Goal: Transaction & Acquisition: Book appointment/travel/reservation

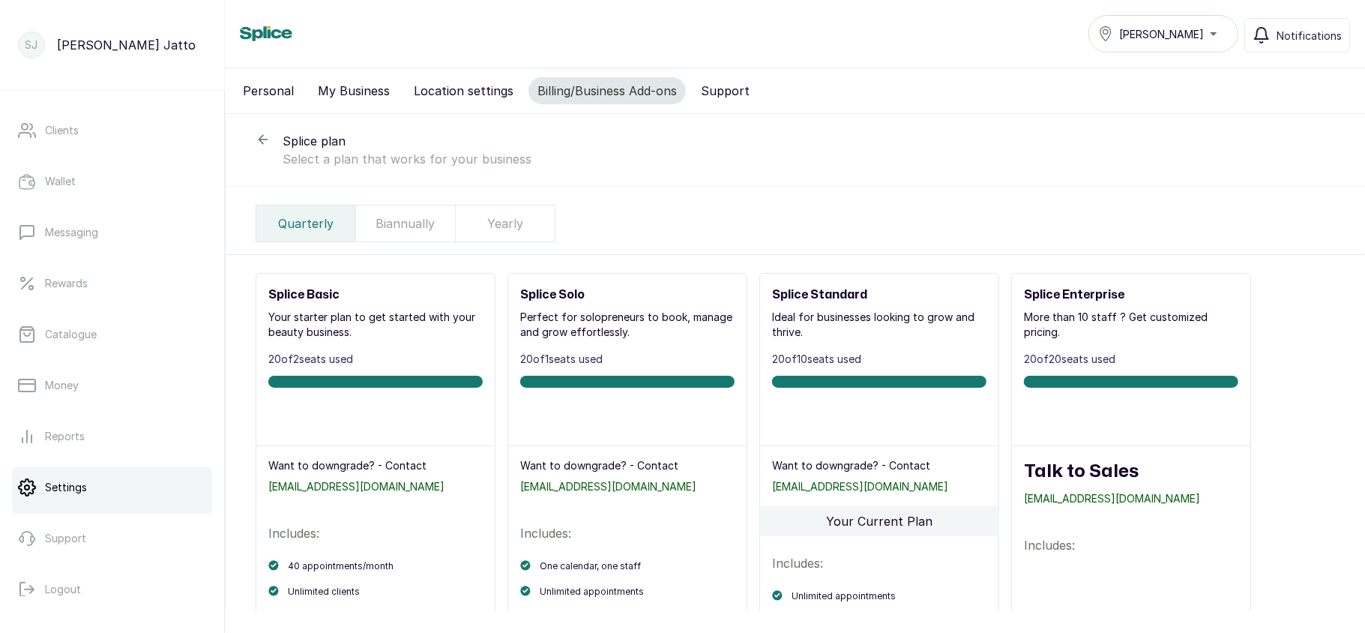
scroll to position [217, 0]
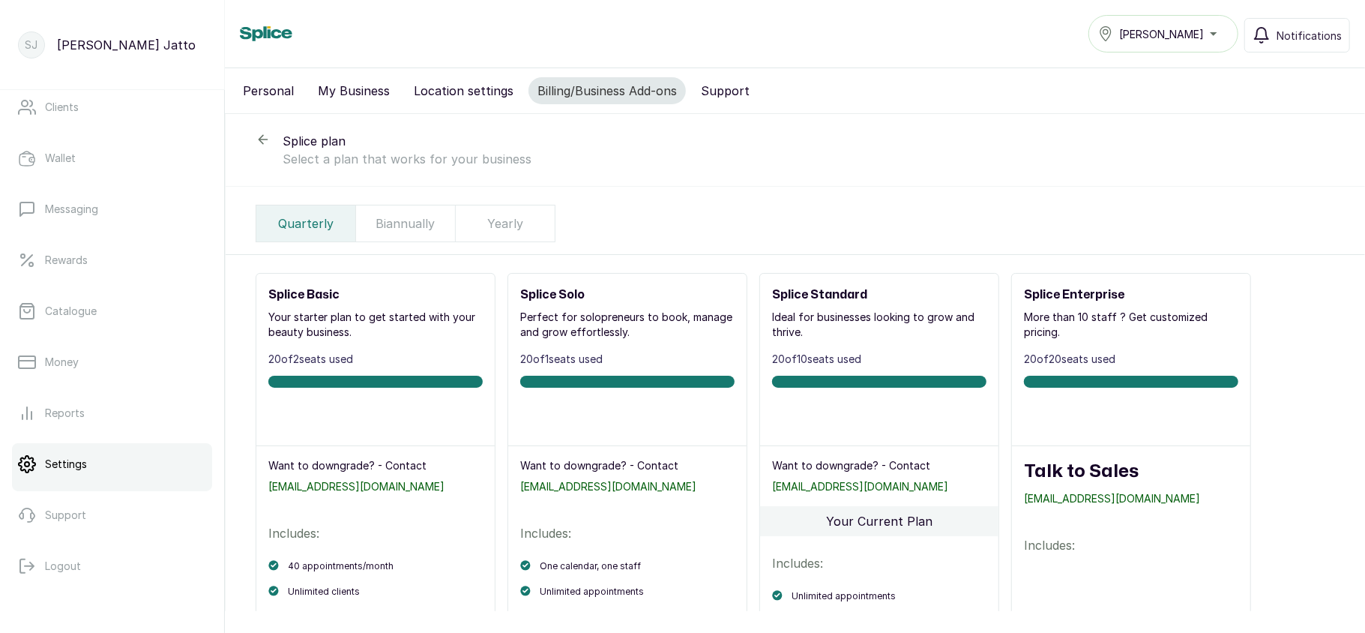
click at [423, 241] on div "Biannually" at bounding box center [406, 223] width 100 height 36
click at [499, 232] on p "Yearly" at bounding box center [505, 223] width 36 height 18
click at [307, 226] on p "Quarterly" at bounding box center [305, 223] width 55 height 18
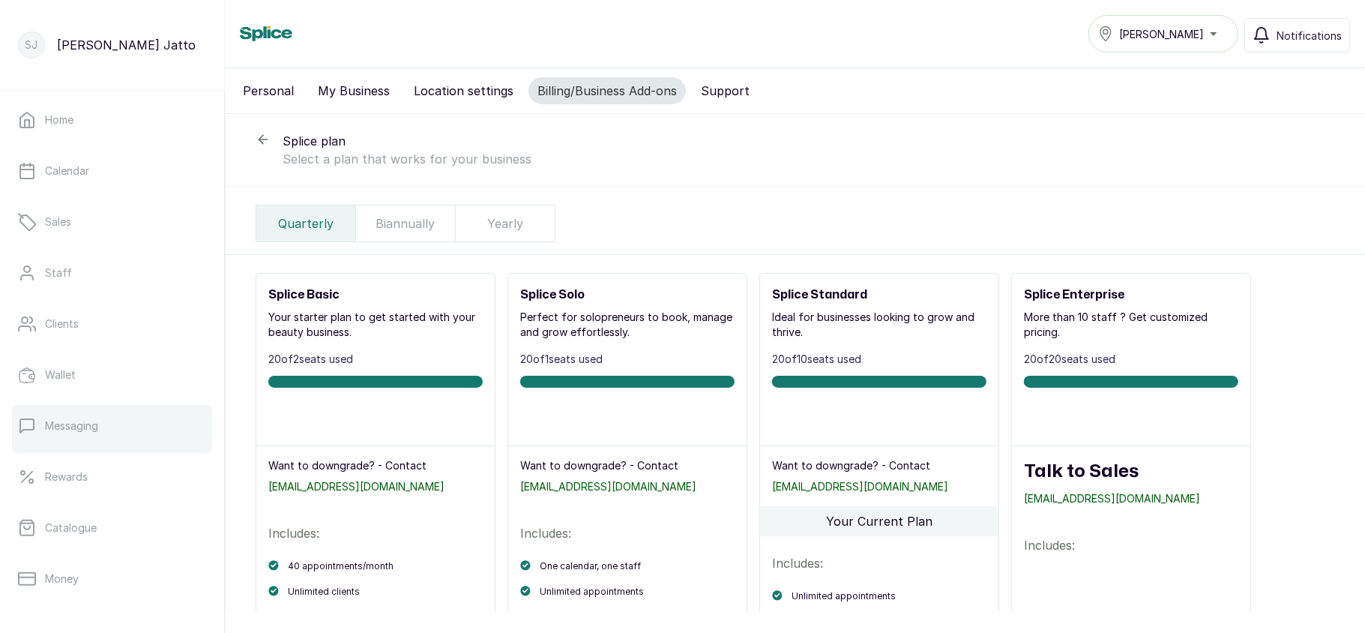
click at [91, 406] on link "Messaging" at bounding box center [112, 426] width 200 height 42
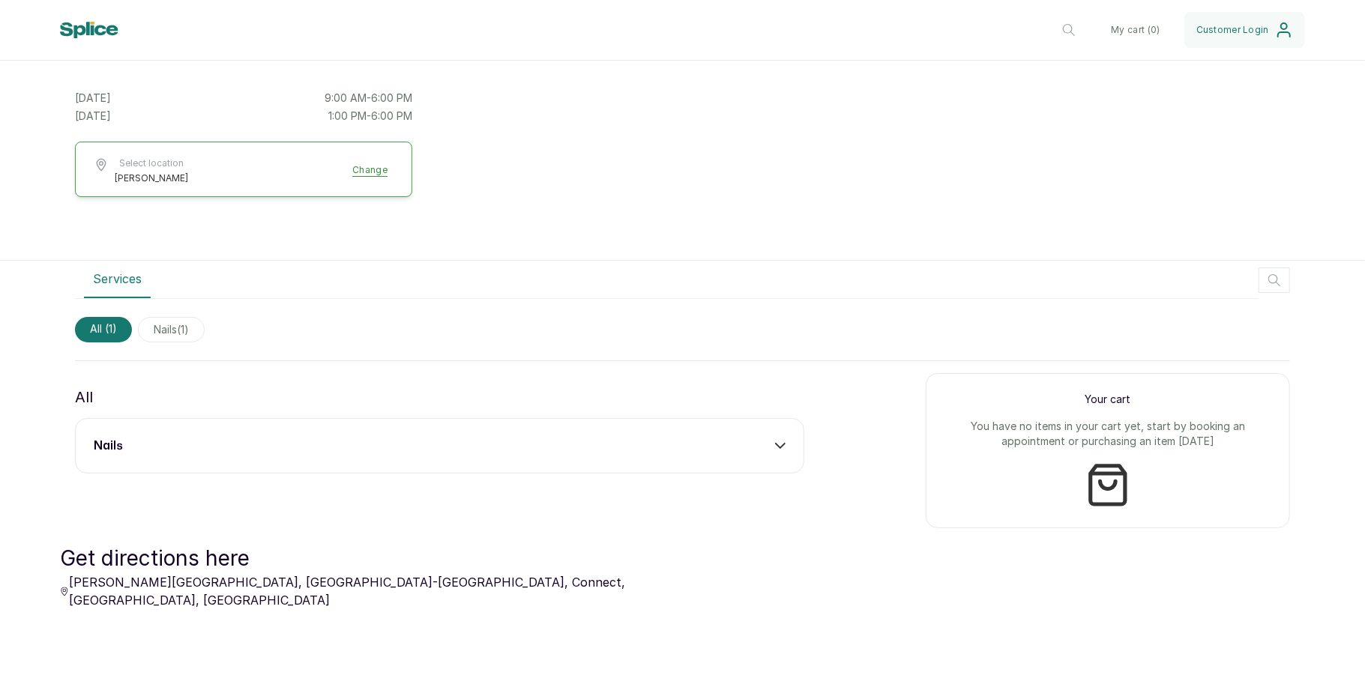
scroll to position [274, 0]
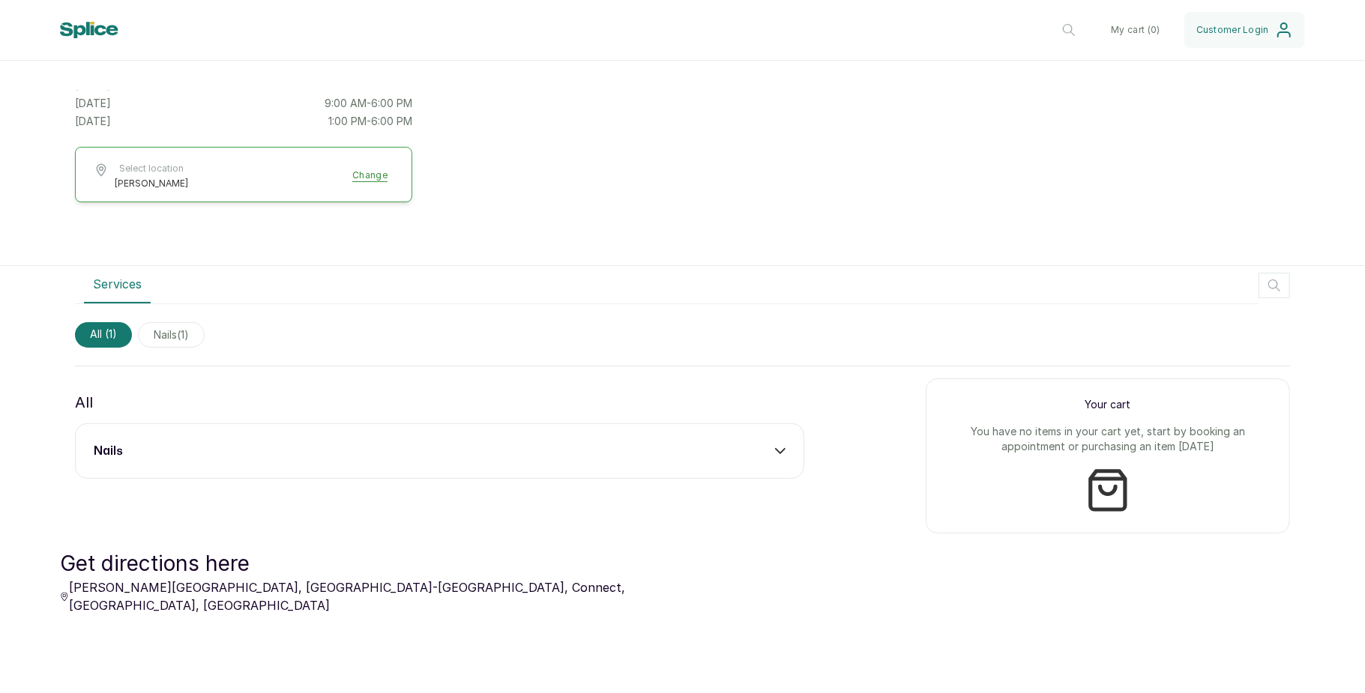
click at [663, 442] on div "nails" at bounding box center [440, 451] width 692 height 18
click at [759, 498] on button "Add" at bounding box center [763, 495] width 44 height 28
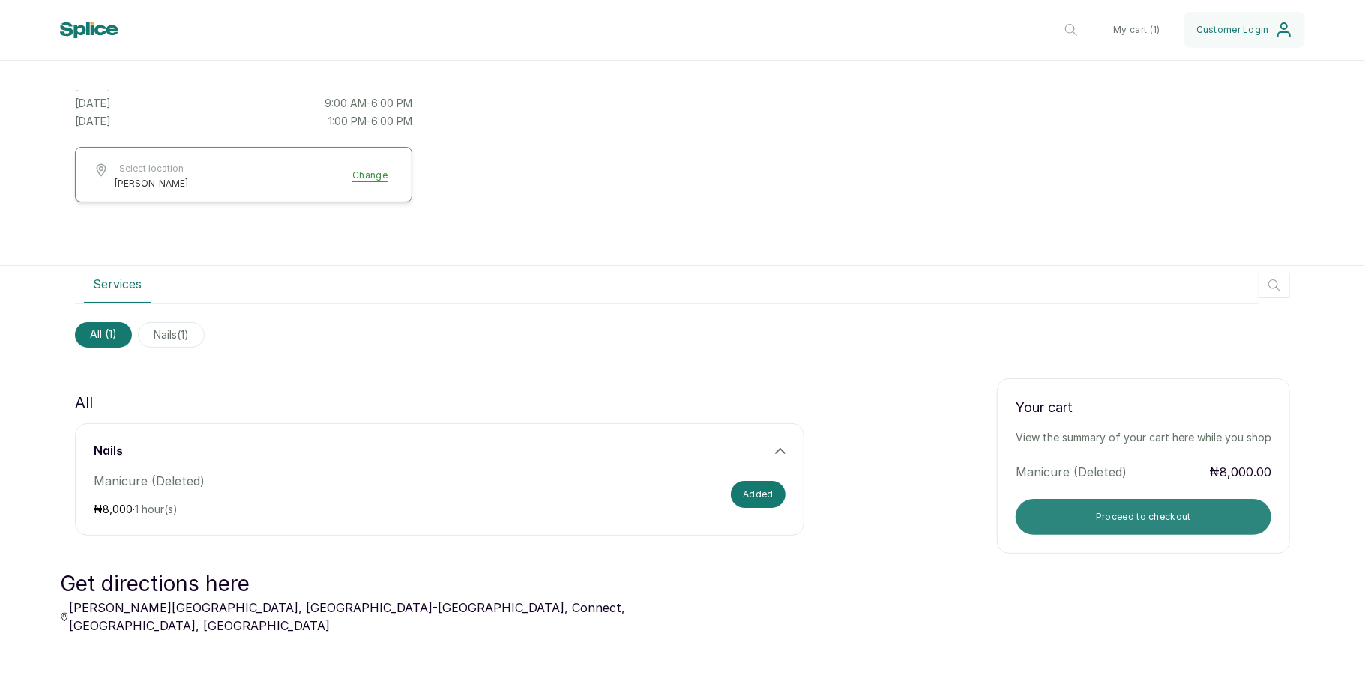
click at [1064, 519] on button "Proceed to checkout" at bounding box center [1144, 517] width 256 height 36
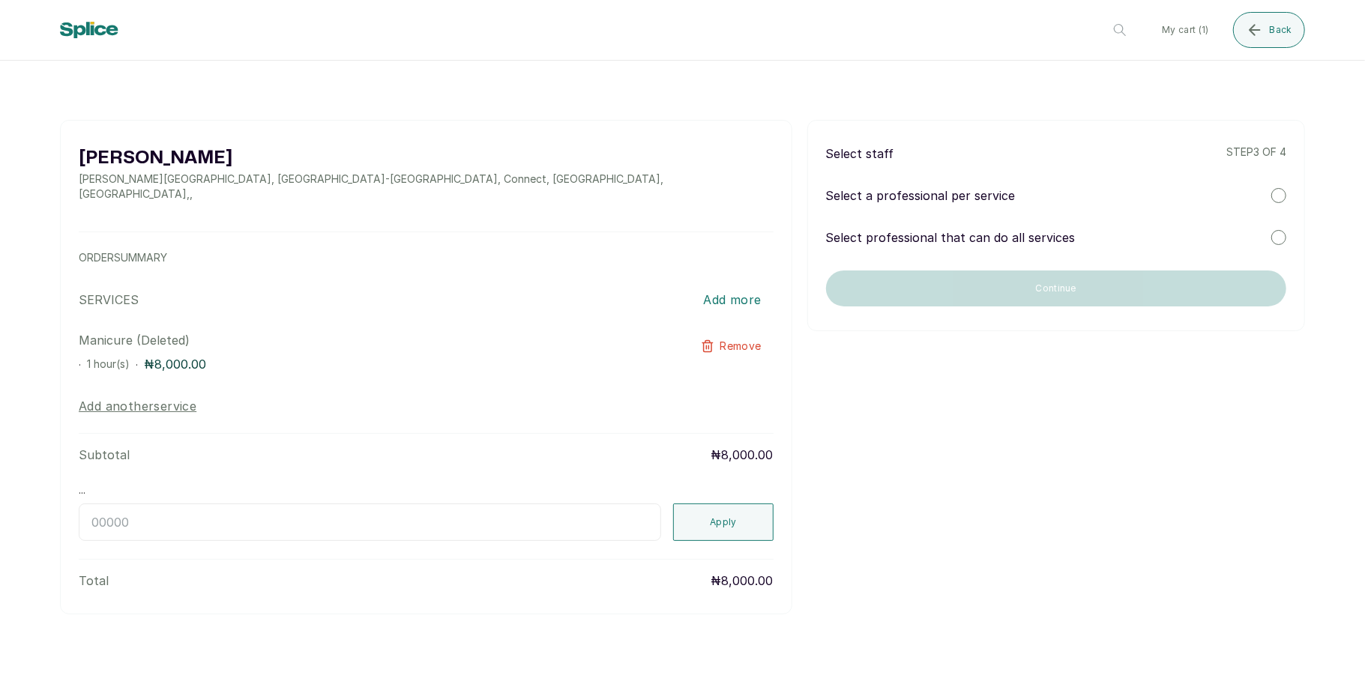
scroll to position [0, 0]
click at [1275, 199] on div at bounding box center [1278, 195] width 15 height 15
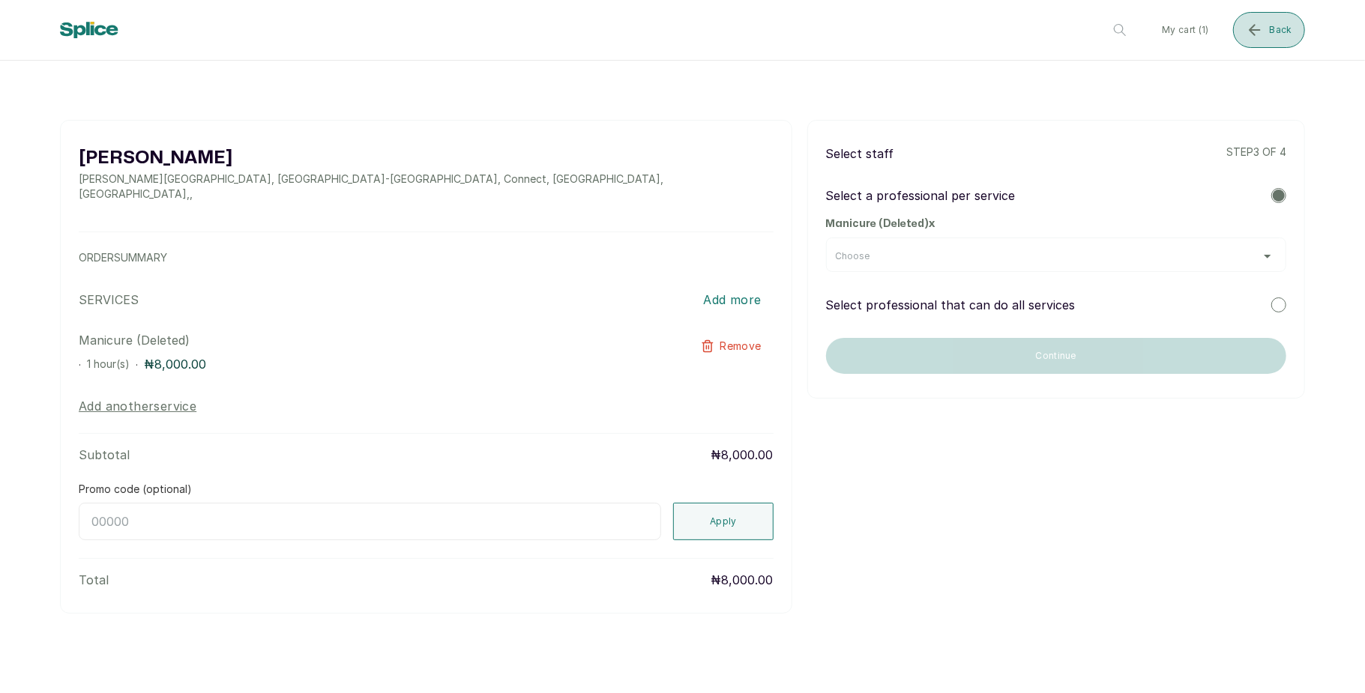
click at [1276, 27] on span "Back" at bounding box center [1281, 30] width 22 height 12
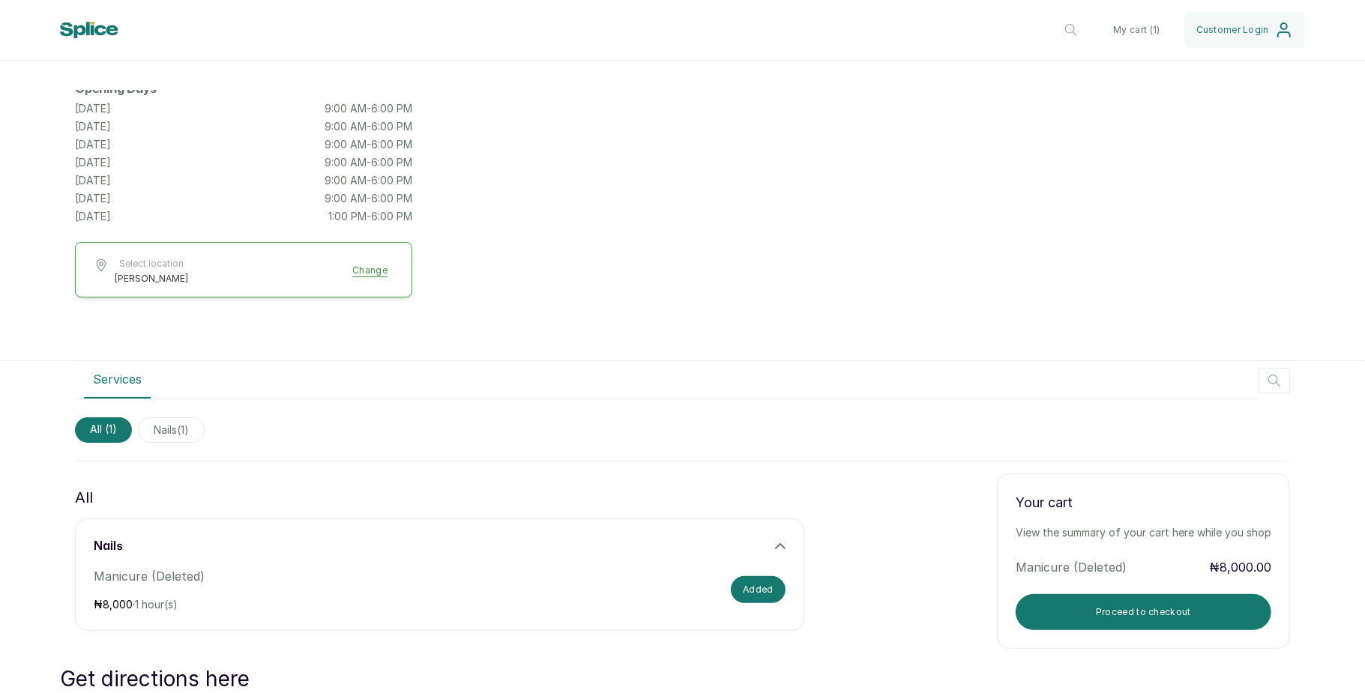
scroll to position [337, 0]
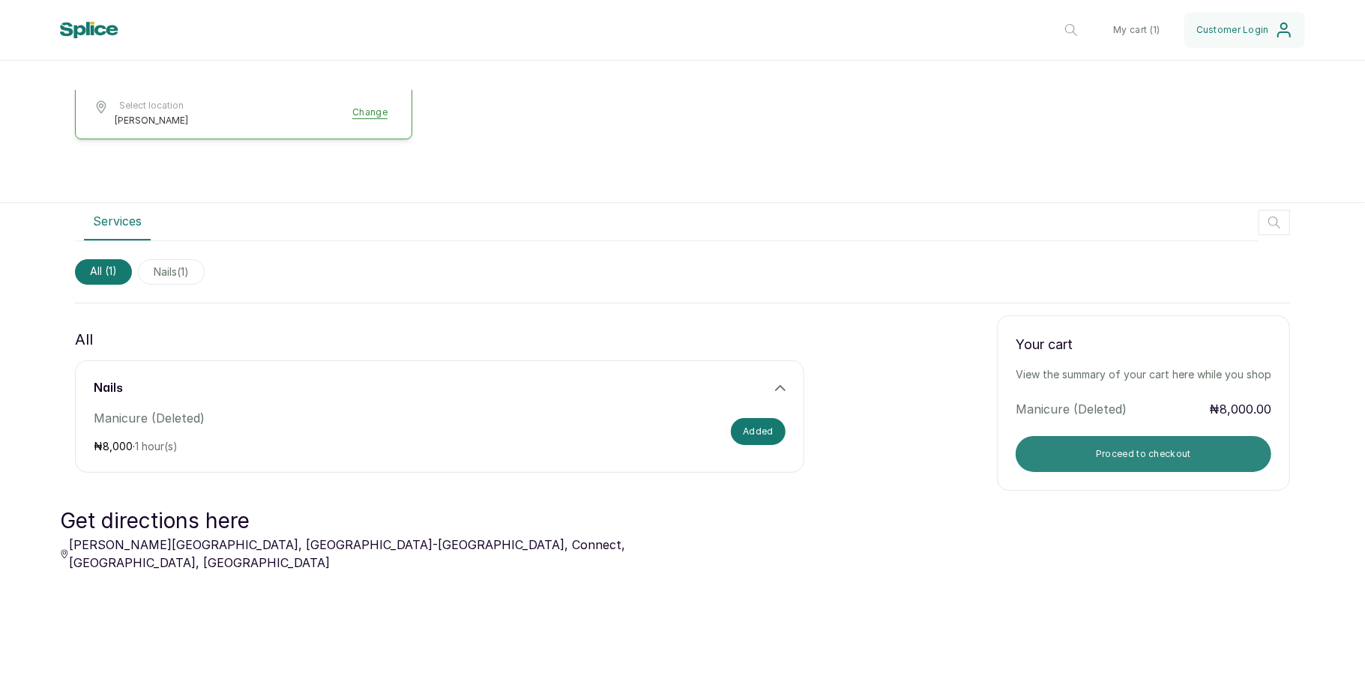
click at [1114, 442] on button "Proceed to checkout" at bounding box center [1144, 454] width 256 height 36
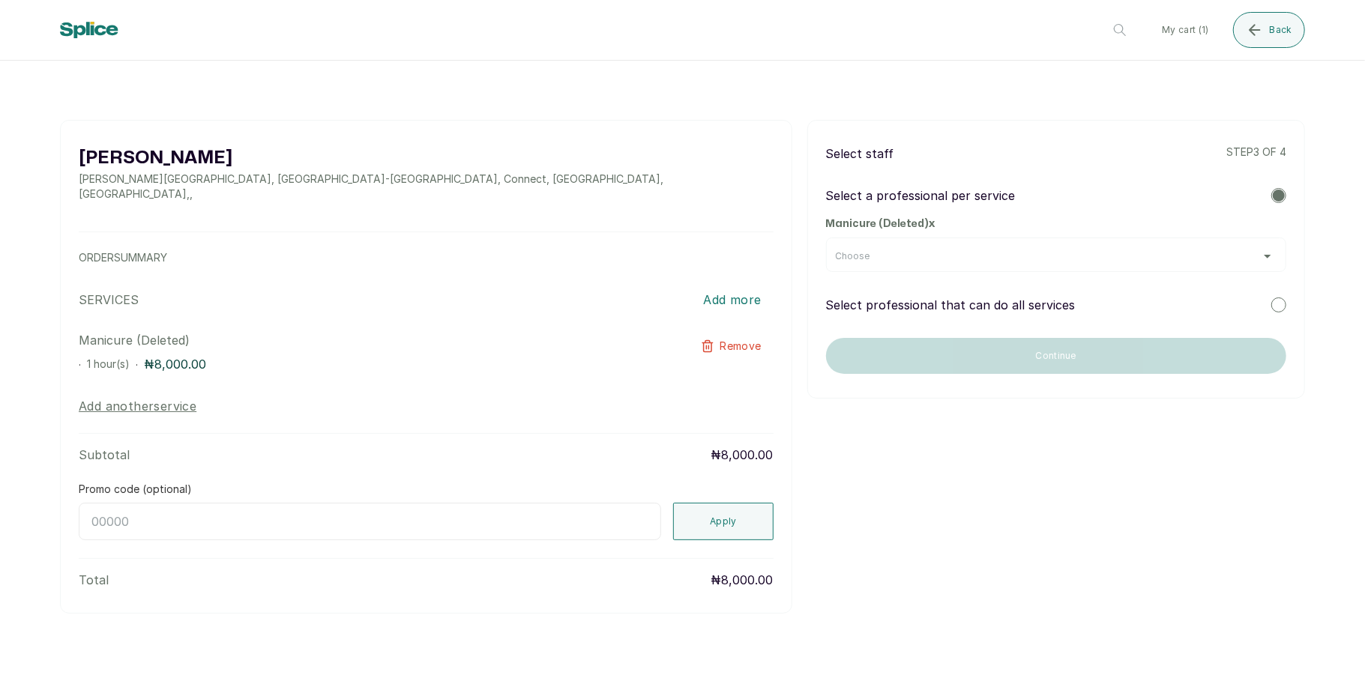
scroll to position [0, 0]
click at [1192, 247] on div "Choose" at bounding box center [1056, 255] width 460 height 34
click at [1252, 256] on div "Choose" at bounding box center [1056, 256] width 441 height 12
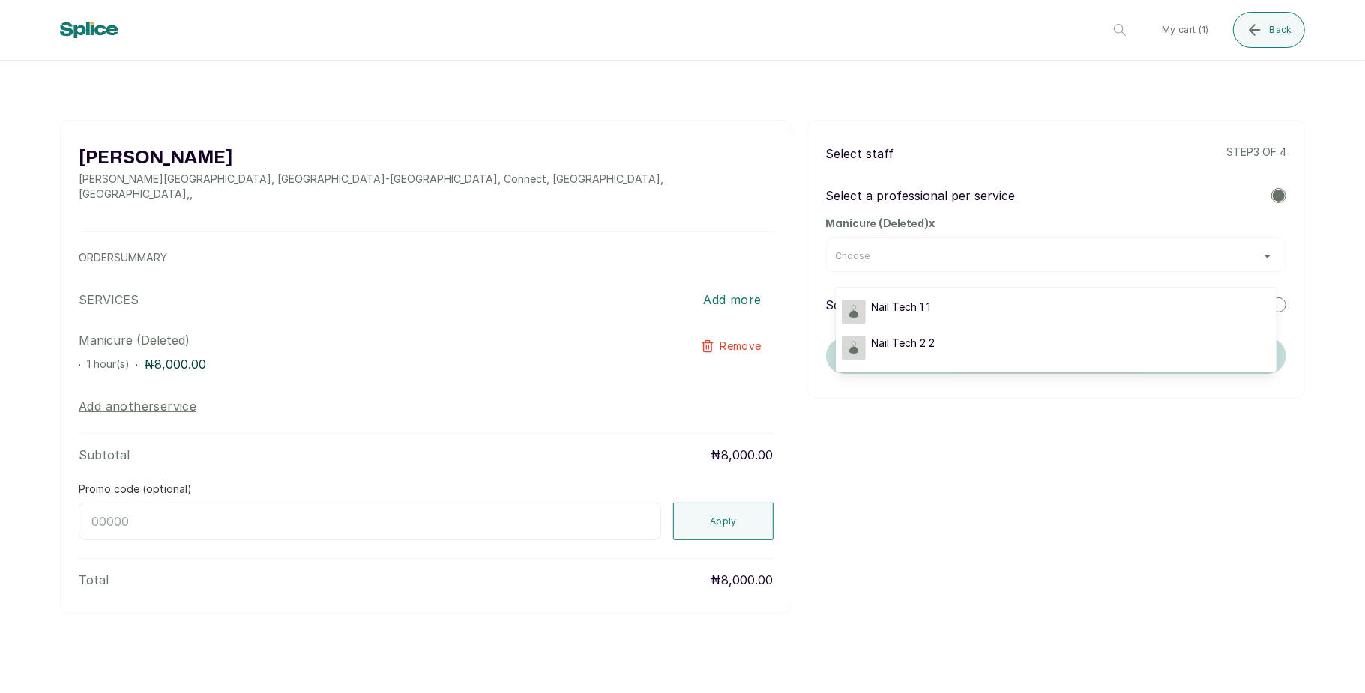
click at [981, 477] on div "Saro Lagos Westbrook mall Chisco, Ikate-Lekki, Connect, Kusenla Road, Lekki, Ni…" at bounding box center [682, 367] width 1245 height 494
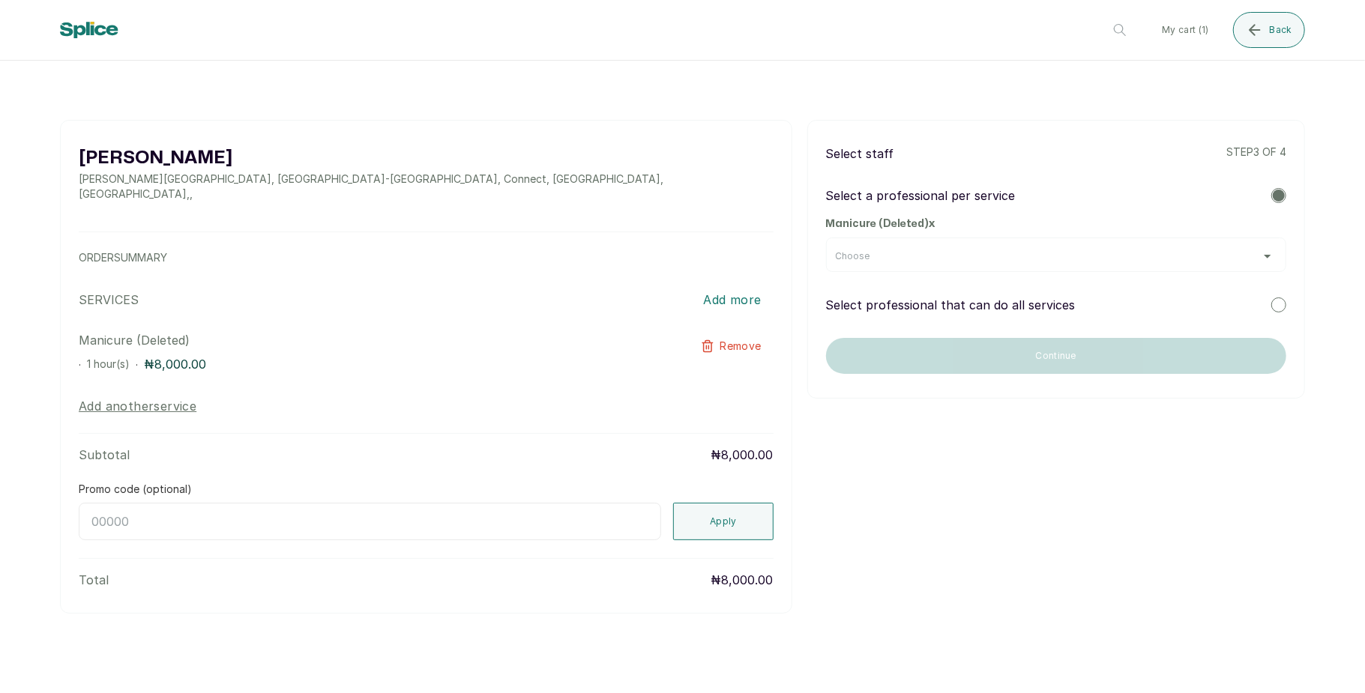
click at [963, 262] on div "Choose" at bounding box center [1056, 255] width 460 height 34
click at [948, 243] on div "Choose" at bounding box center [1056, 255] width 460 height 34
click at [948, 258] on div "Choose" at bounding box center [1056, 256] width 441 height 12
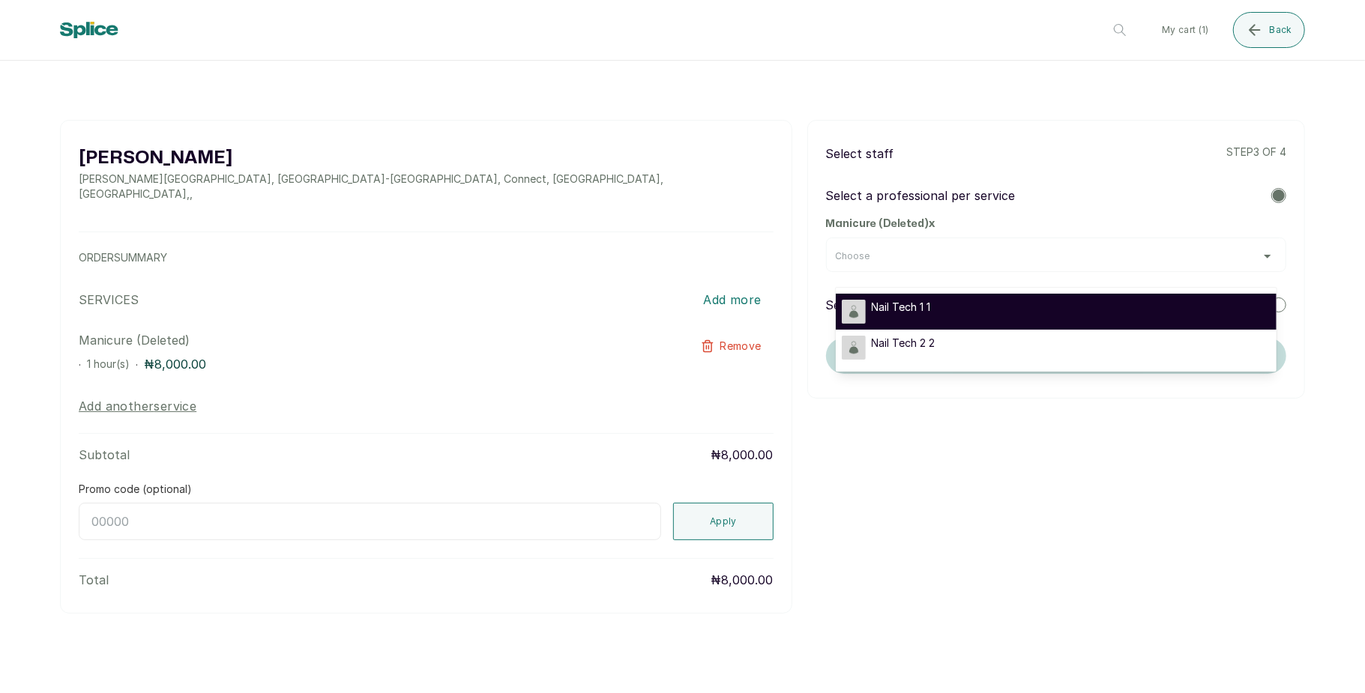
click at [924, 310] on span "Nail Tech 1 1" at bounding box center [901, 307] width 59 height 15
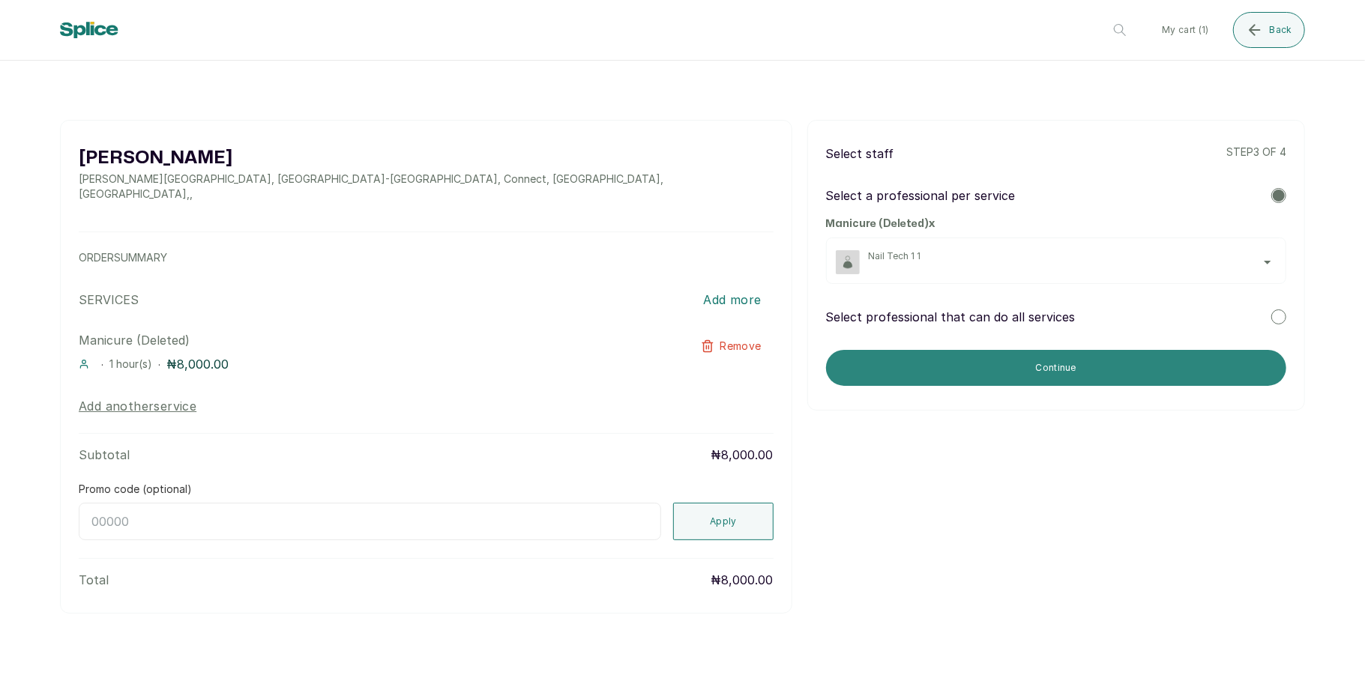
click at [1005, 364] on button "Continue" at bounding box center [1056, 368] width 460 height 36
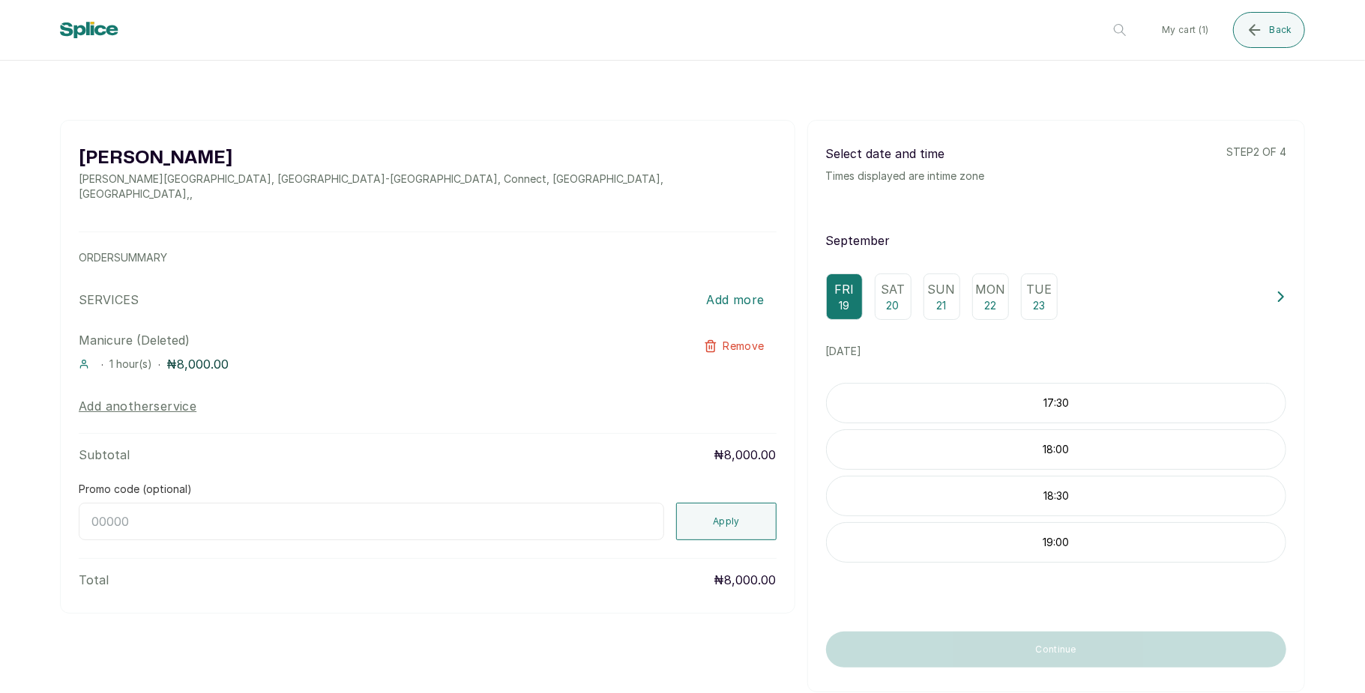
click at [991, 457] on p "18:00" at bounding box center [1056, 449] width 459 height 15
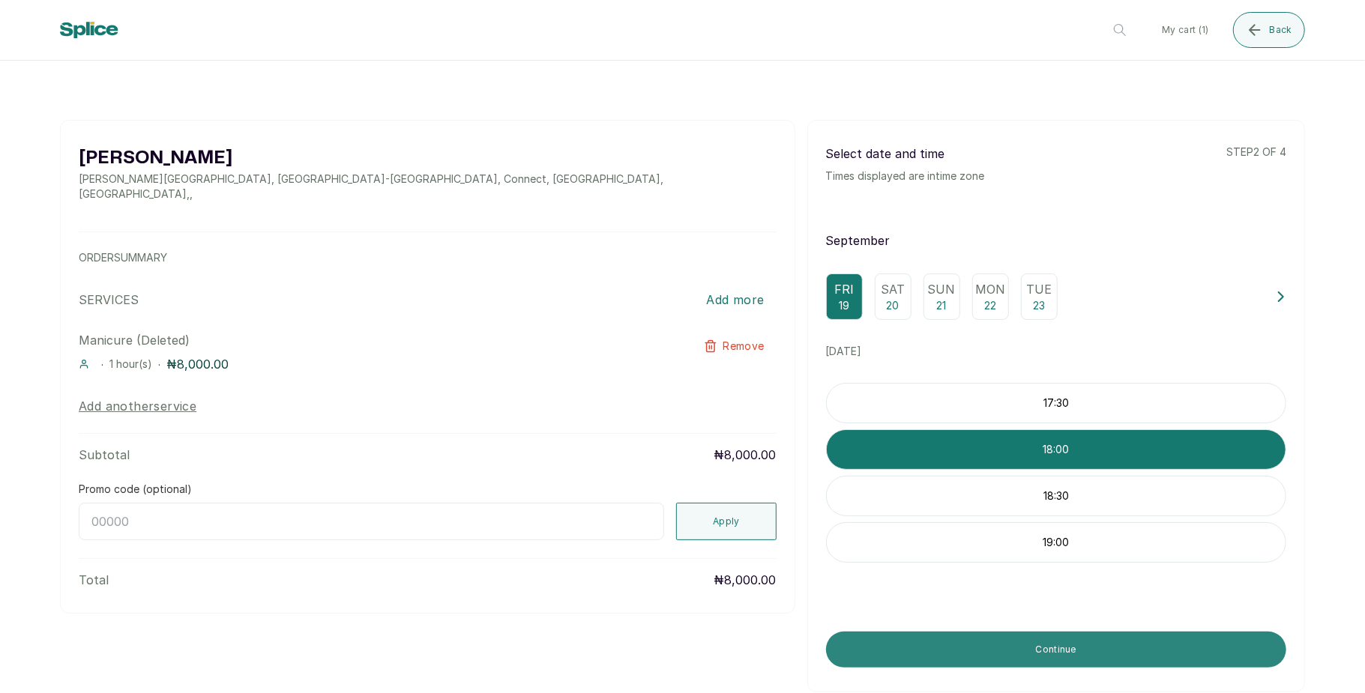
click at [1069, 660] on button "Continue" at bounding box center [1056, 650] width 460 height 36
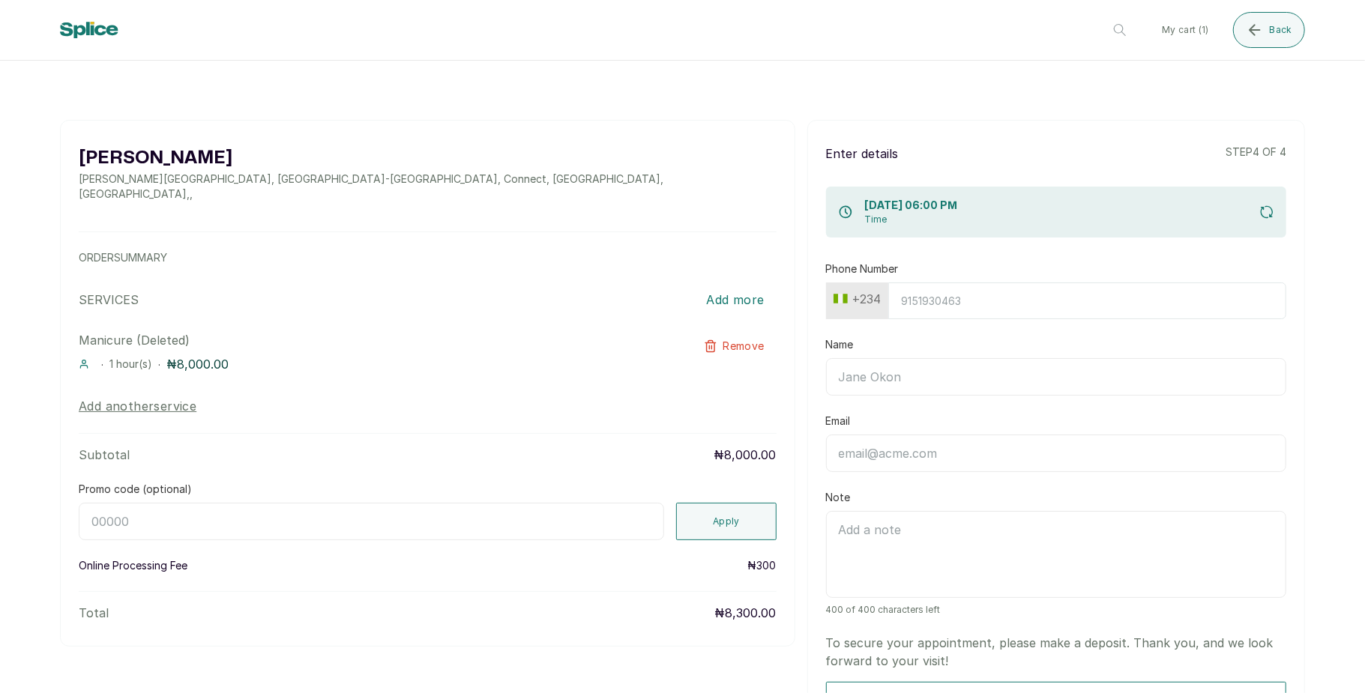
click at [979, 316] on input "Phone Number" at bounding box center [1087, 301] width 398 height 37
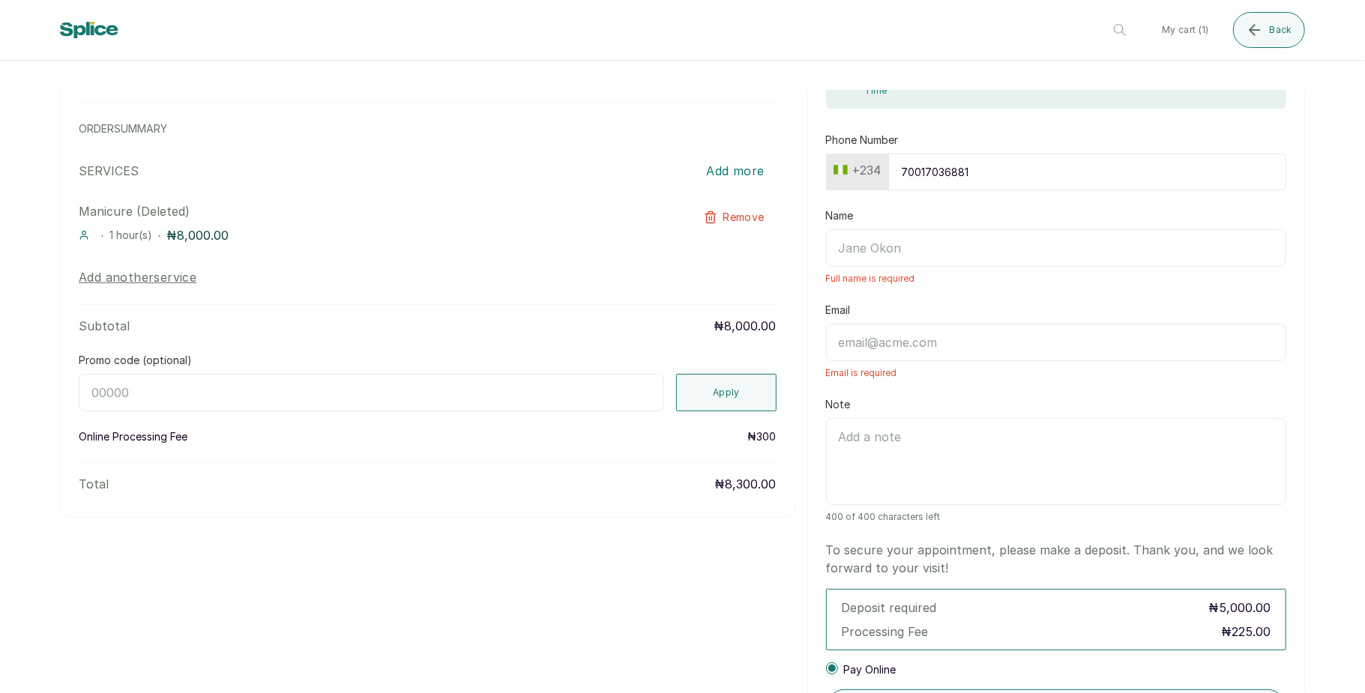
scroll to position [132, 0]
click at [907, 162] on input "700170368" at bounding box center [1087, 169] width 398 height 37
type input "7"
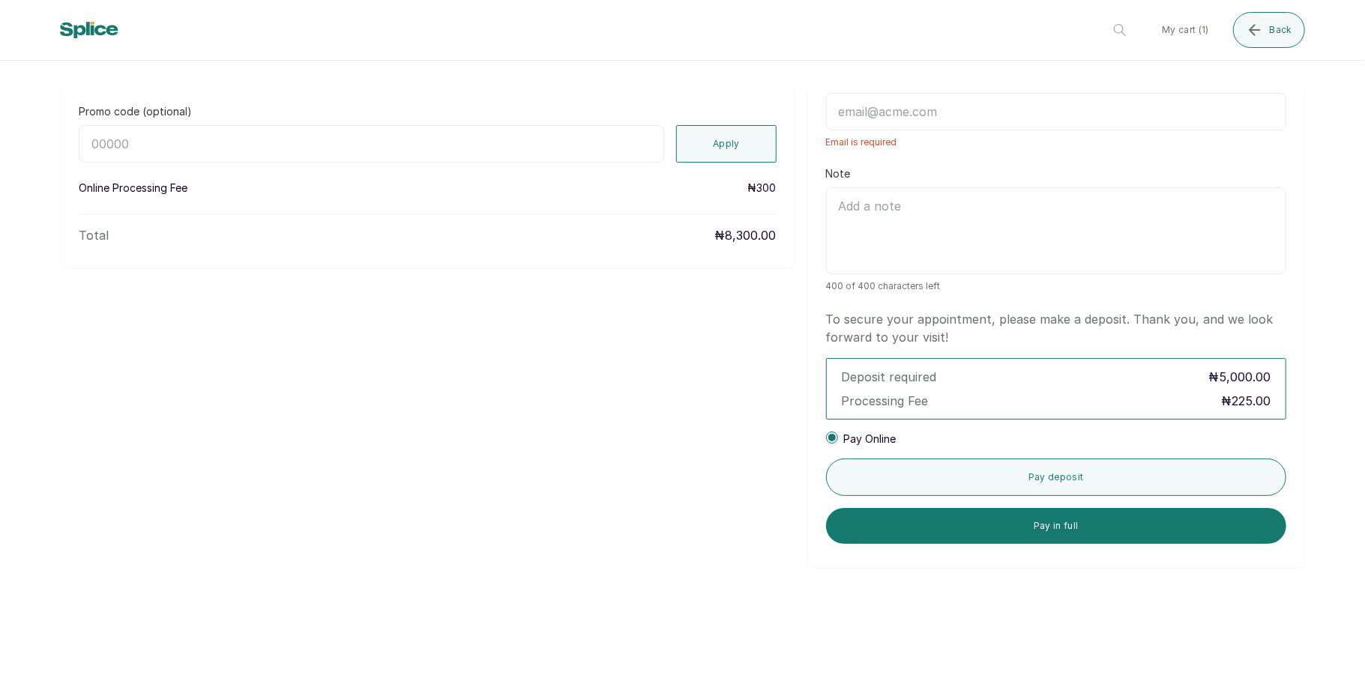
scroll to position [382, 0]
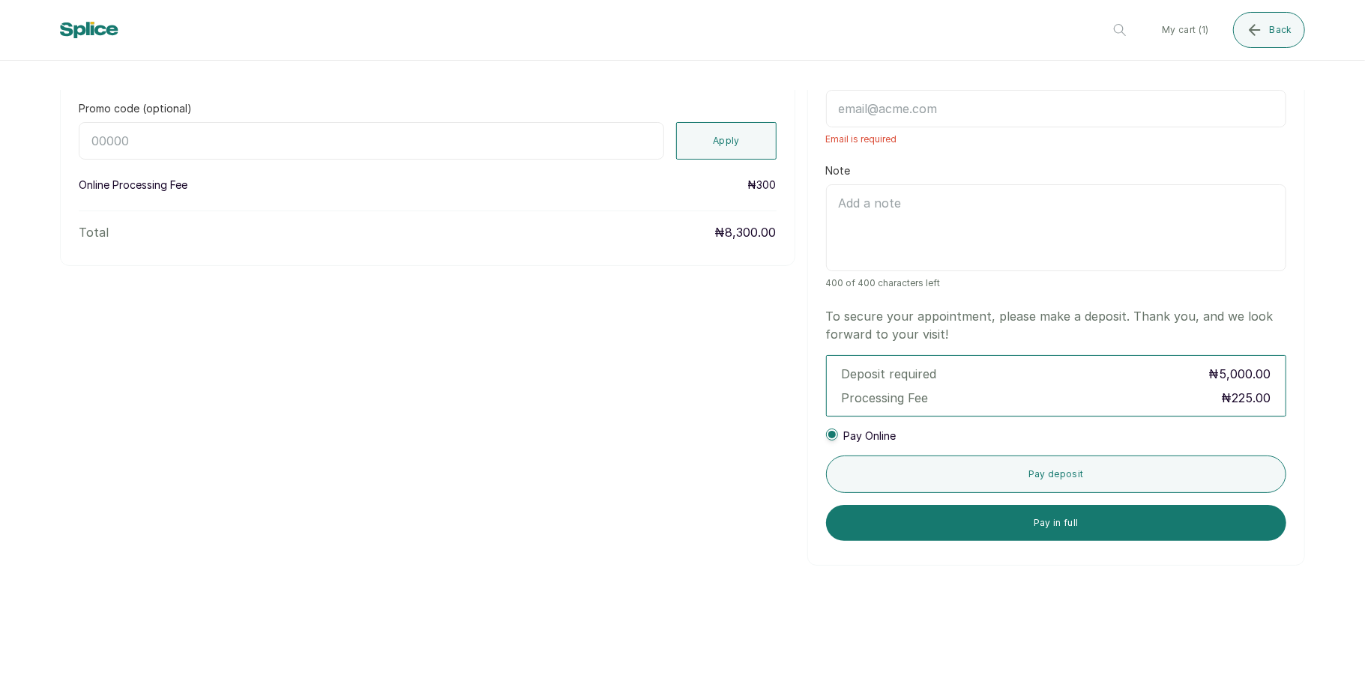
type input "700170368"
click at [1036, 532] on button "Pay in full" at bounding box center [1056, 523] width 460 height 36
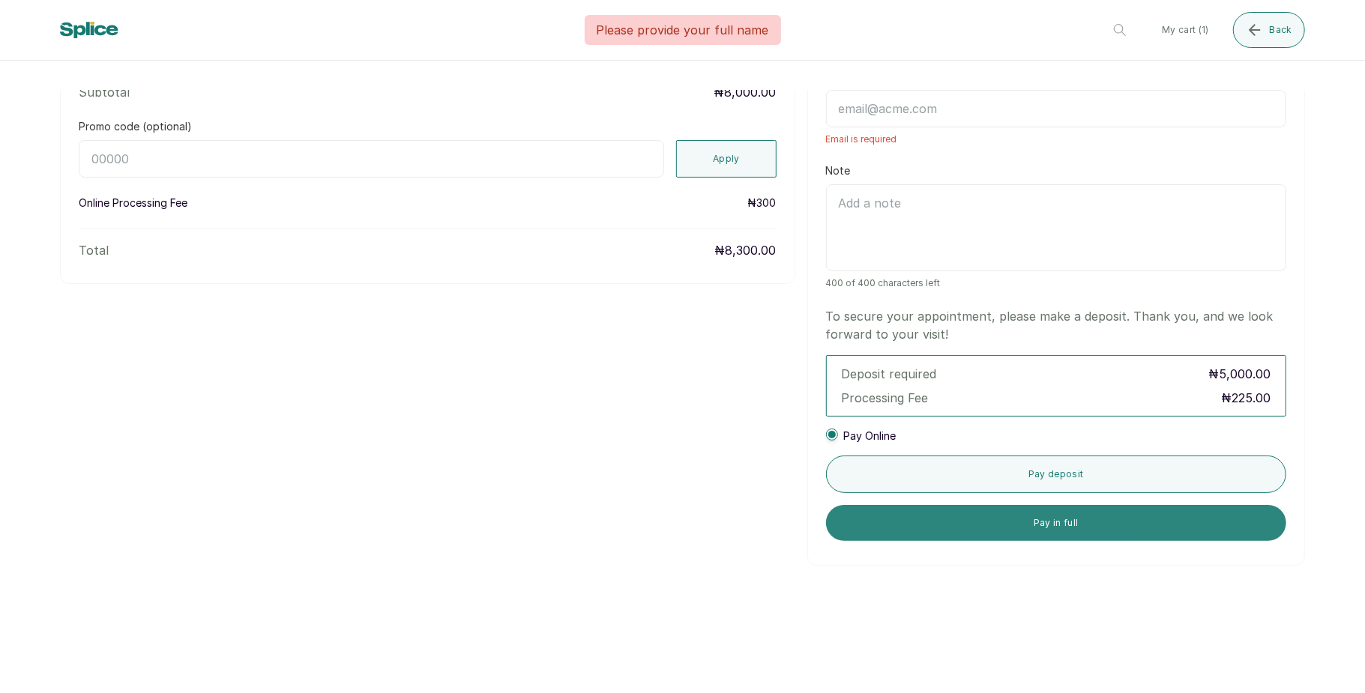
scroll to position [4, 0]
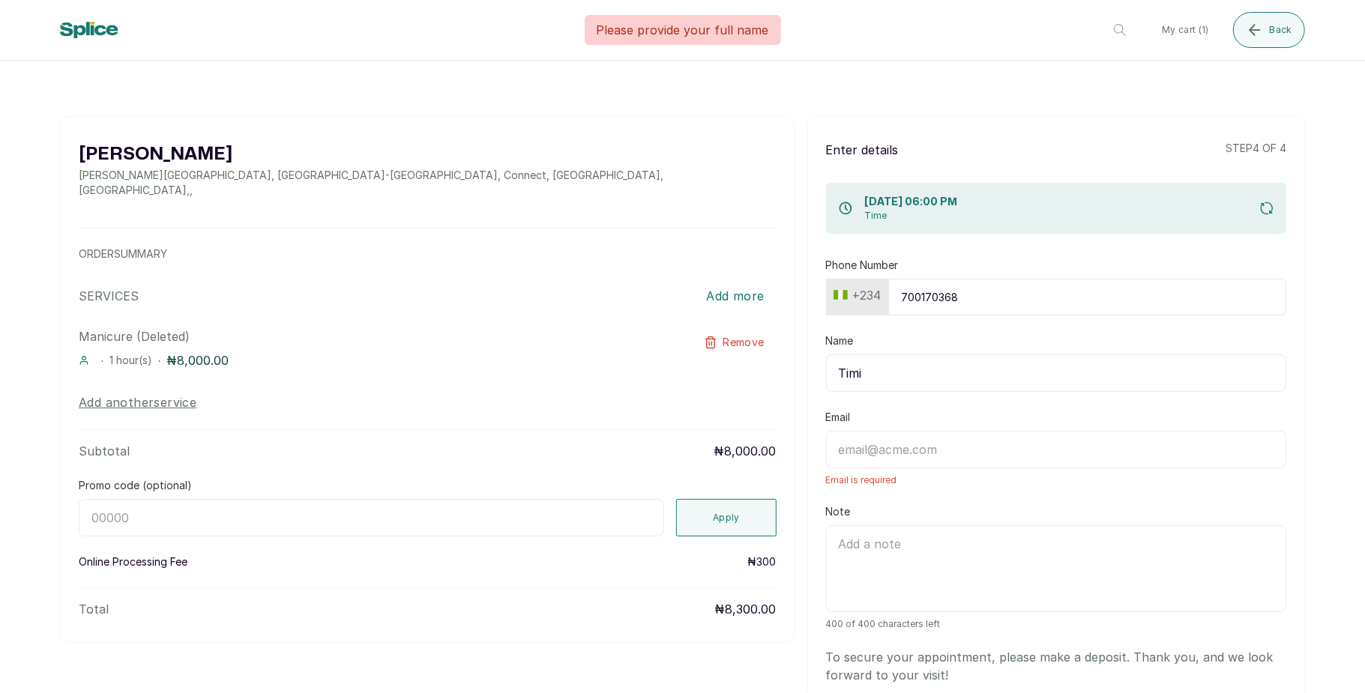
type input "Timi"
click at [859, 450] on input "Email" at bounding box center [1056, 449] width 460 height 37
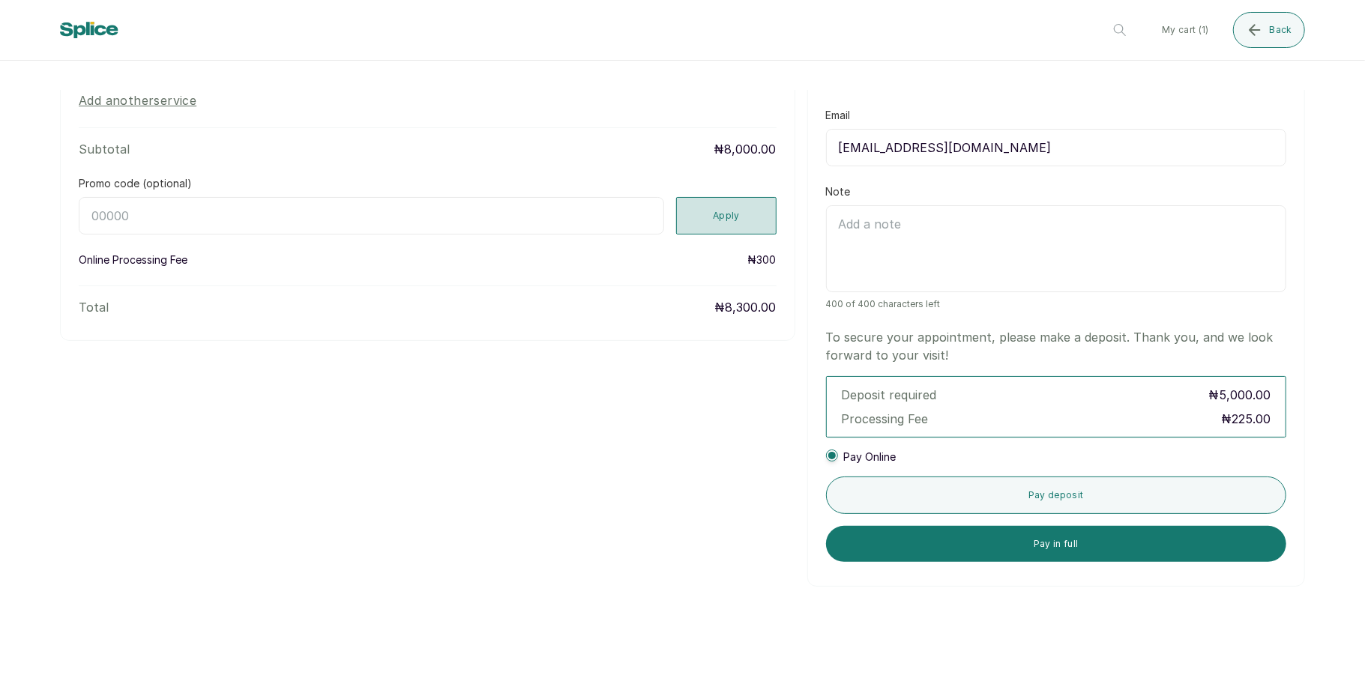
scroll to position [328, 0]
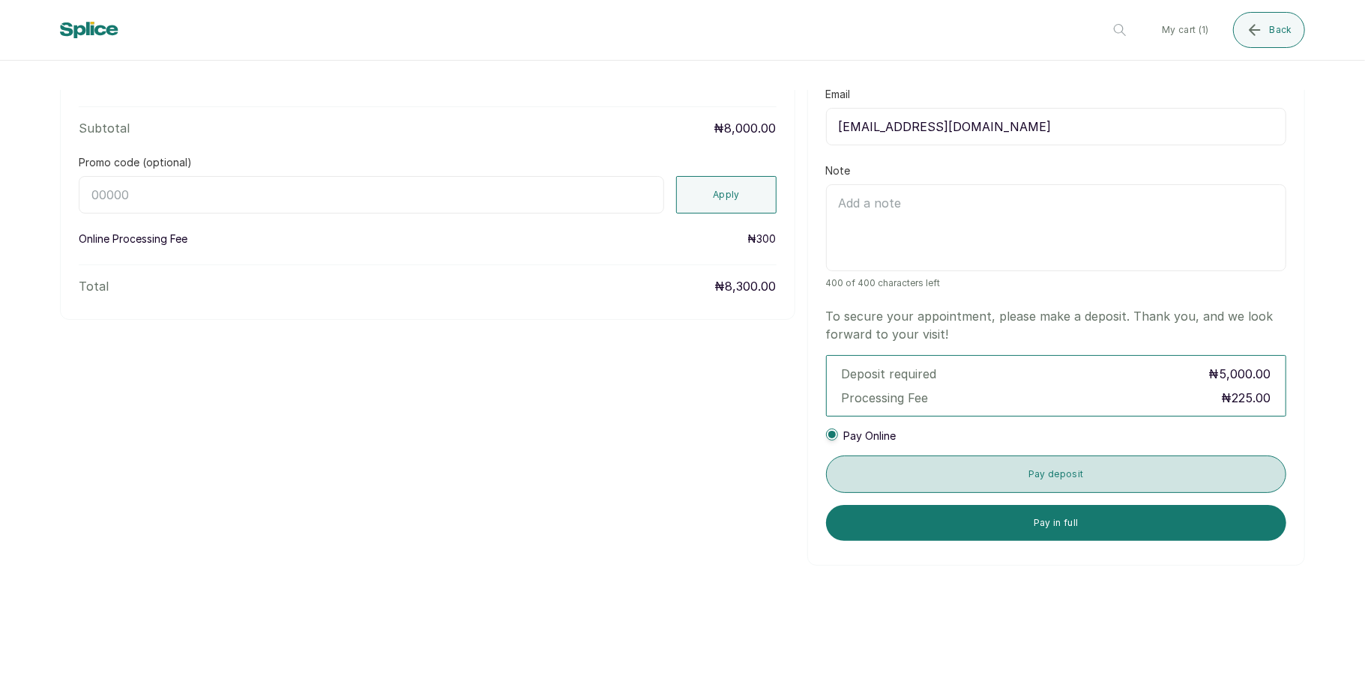
type input "timi@gmail.com"
click at [991, 475] on button "Pay deposit" at bounding box center [1056, 474] width 460 height 37
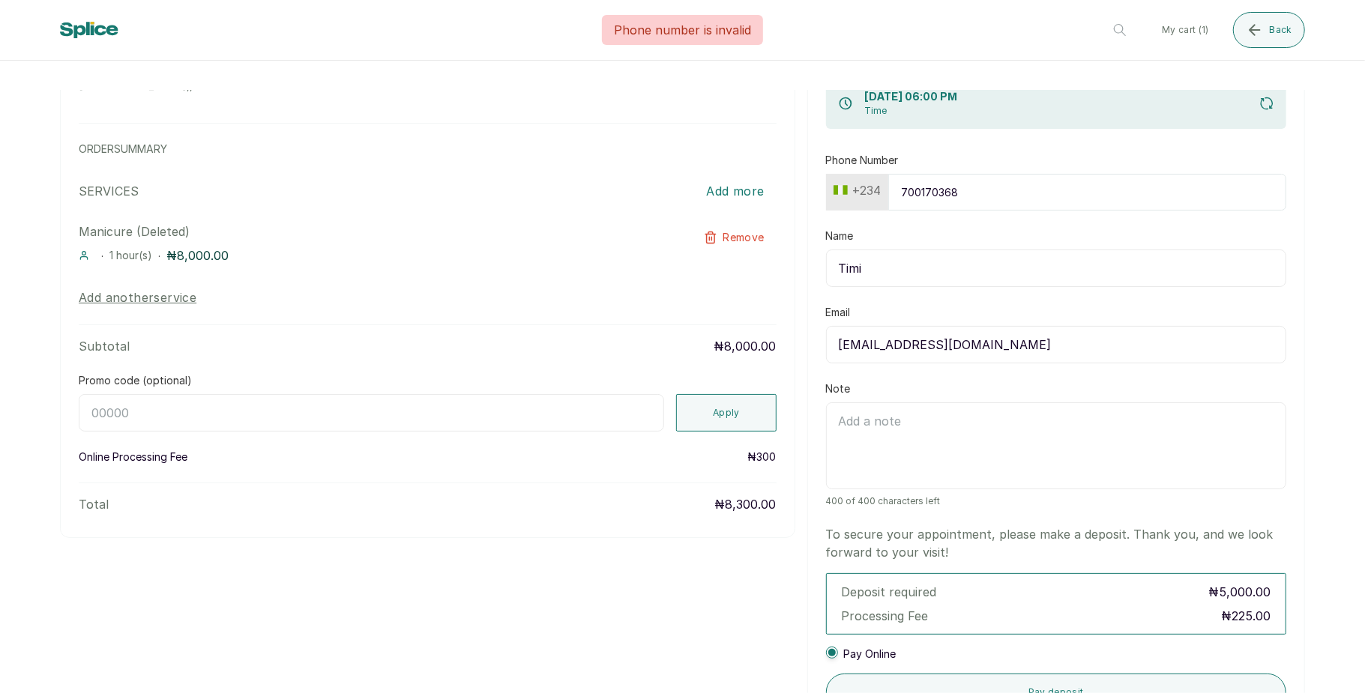
scroll to position [106, 0]
click at [966, 199] on input "700170368" at bounding box center [1087, 194] width 398 height 37
type input "7017036881"
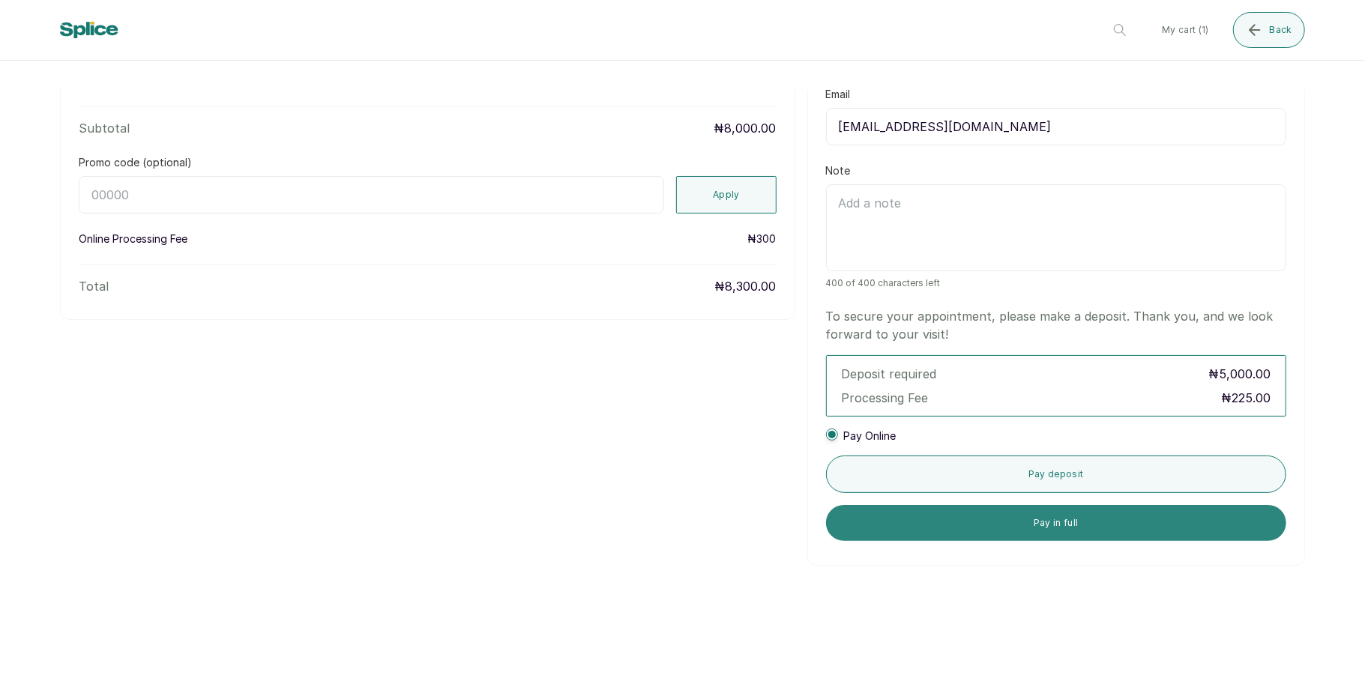
type input "Timi"
type input "701703688"
click at [1014, 520] on button "Pay in full" at bounding box center [1056, 523] width 460 height 36
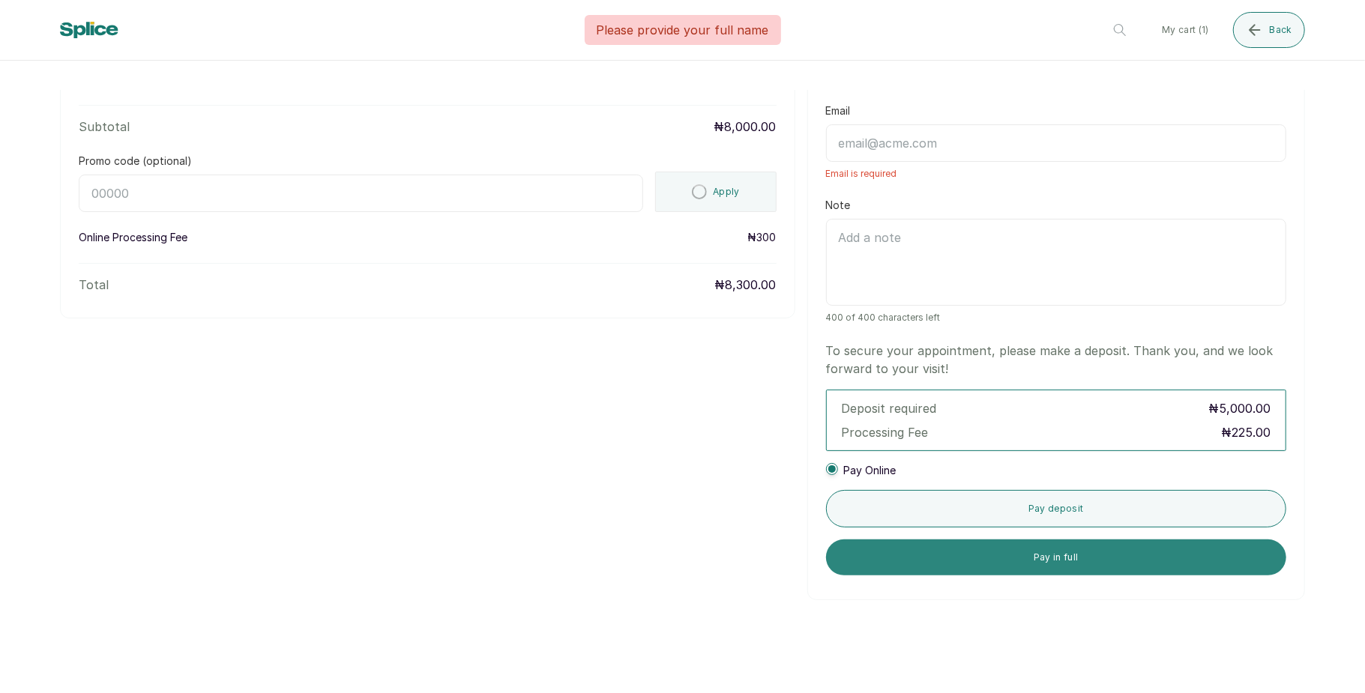
scroll to position [0, 0]
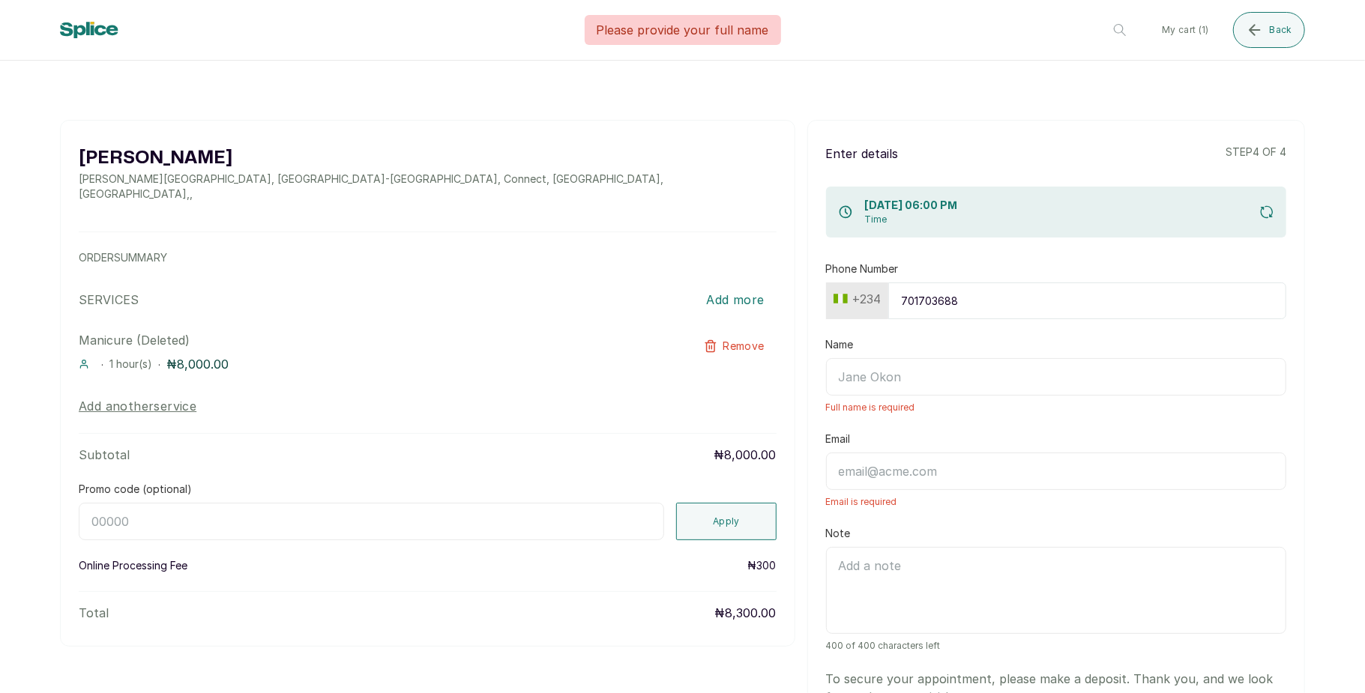
click at [976, 295] on input "701703688" at bounding box center [1087, 301] width 398 height 37
type input "7"
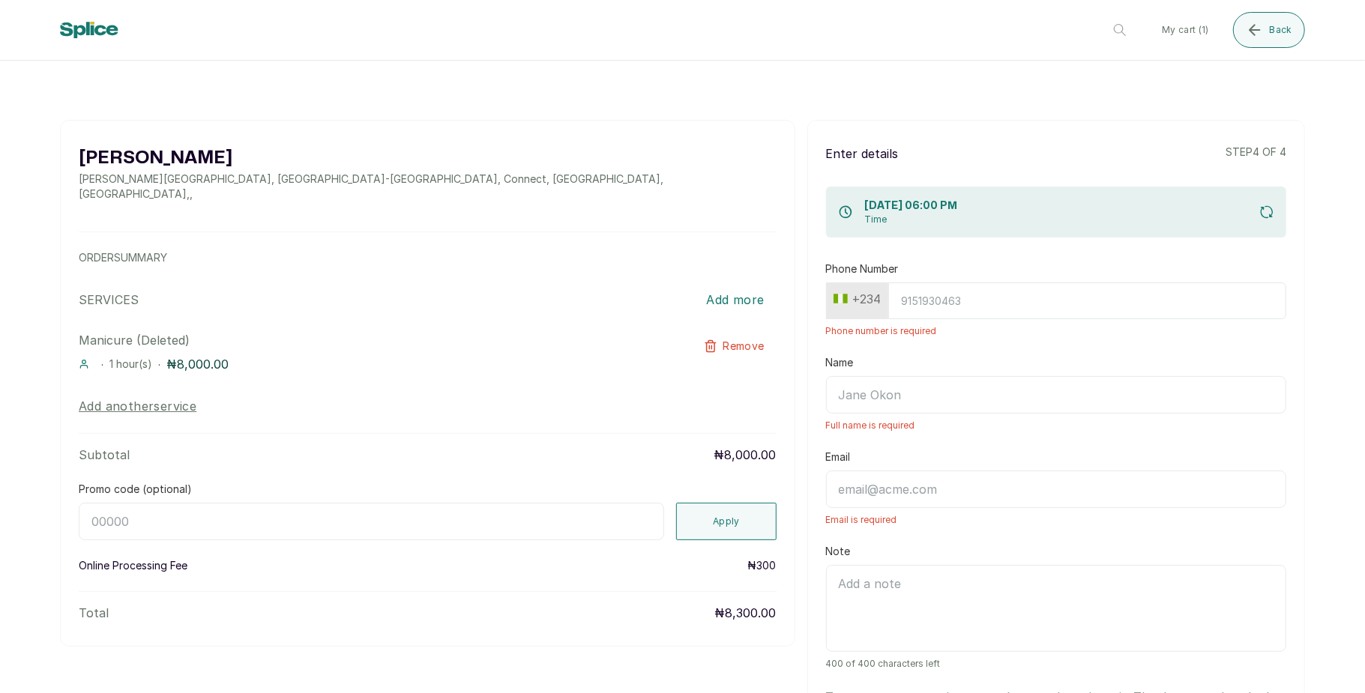
click at [970, 304] on input "Phone Number" at bounding box center [1087, 301] width 398 height 37
type input "7017036881"
type input "Timilehin Shoberu"
type input "timilehinshoberu5@gmail.com"
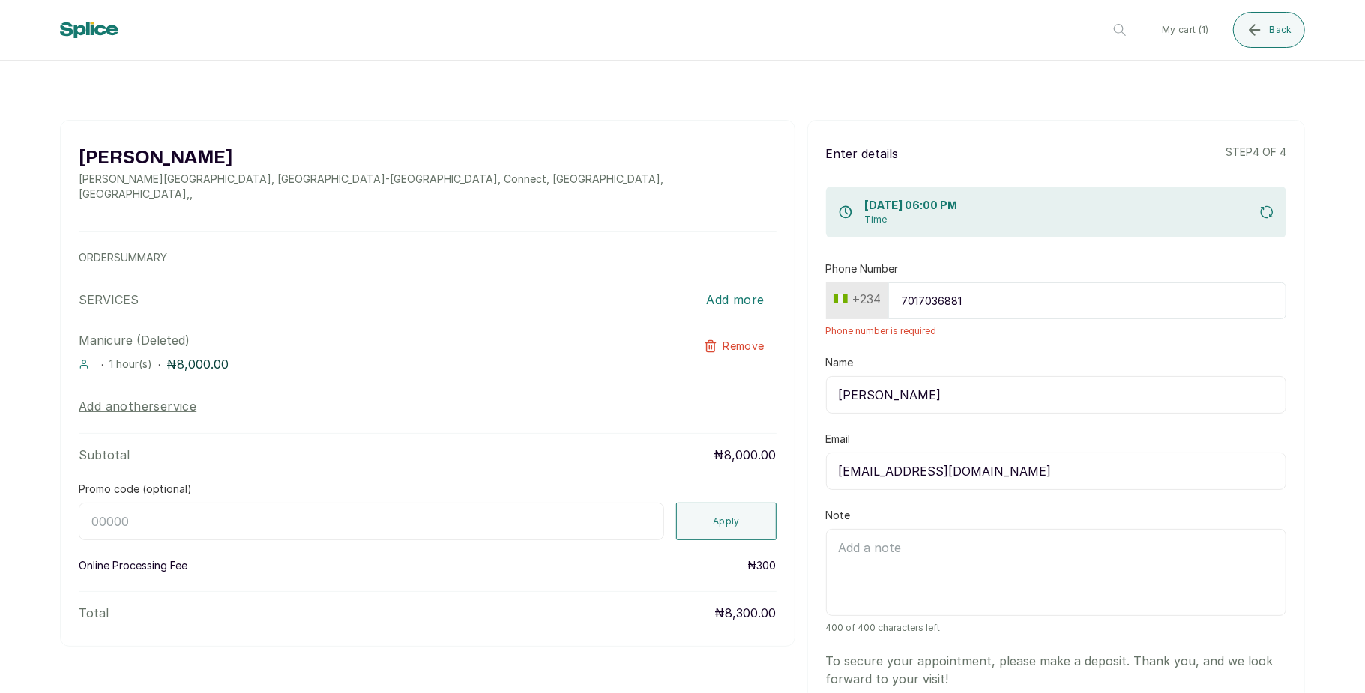
type input "Timi"
type input "timi@gmail.com"
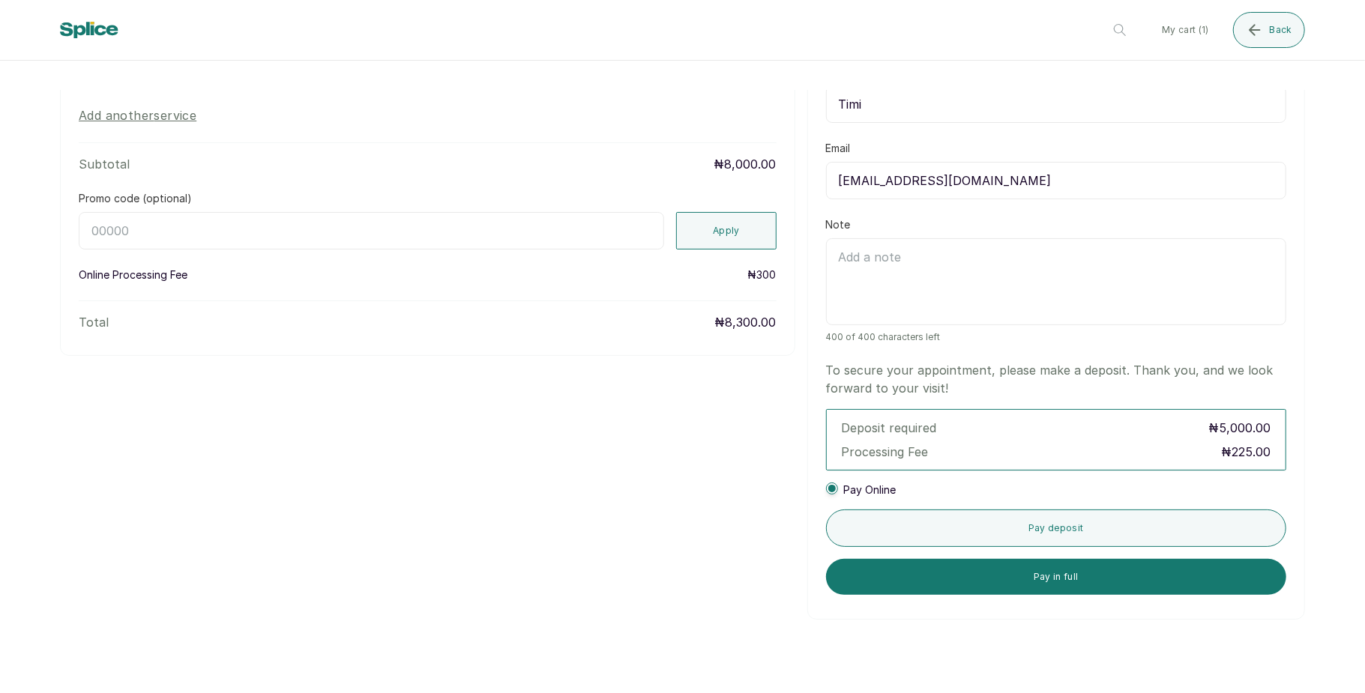
scroll to position [301, 0]
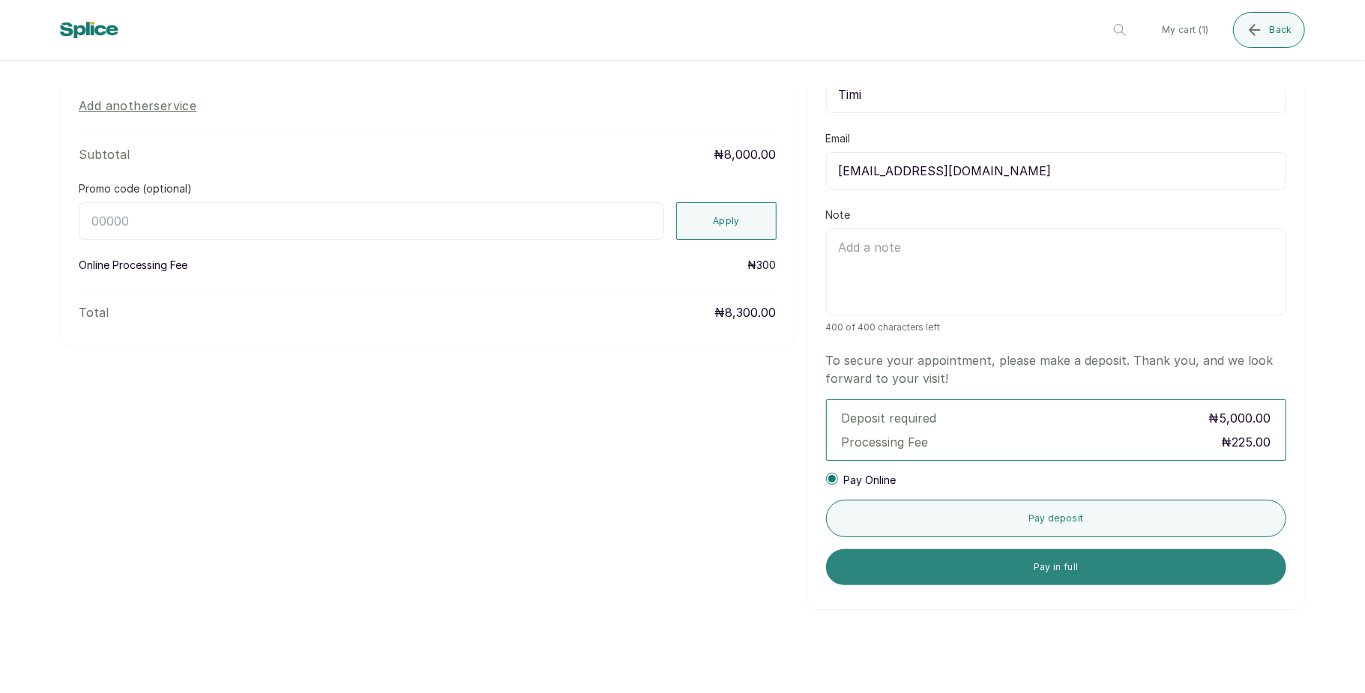
click at [1006, 568] on button "Pay in full" at bounding box center [1056, 567] width 460 height 36
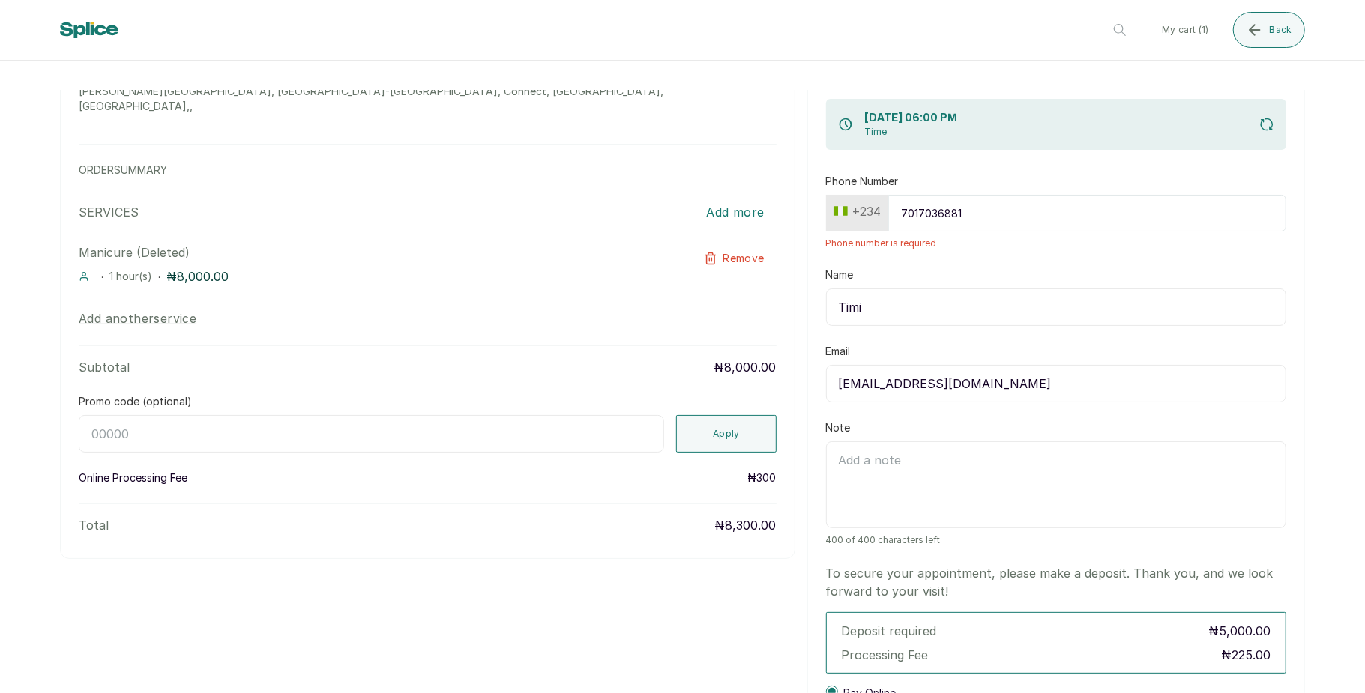
scroll to position [0, 0]
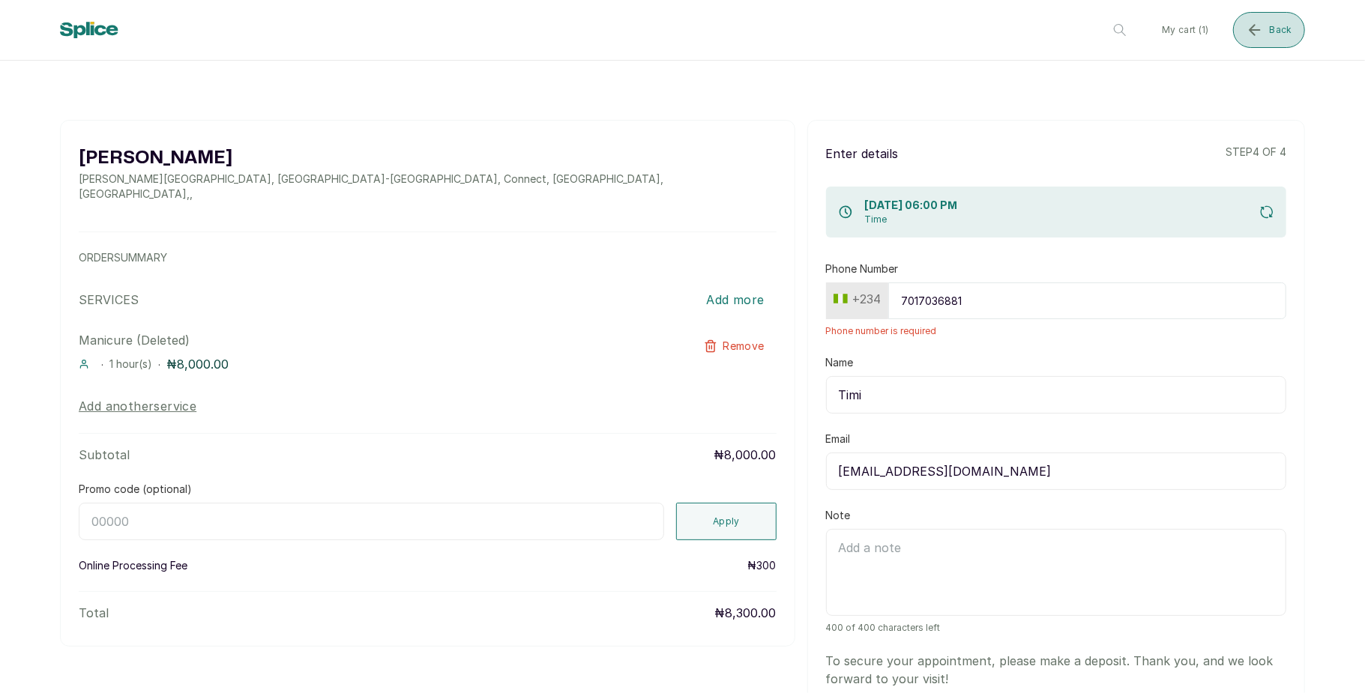
click at [1274, 34] on span "Back" at bounding box center [1281, 30] width 22 height 12
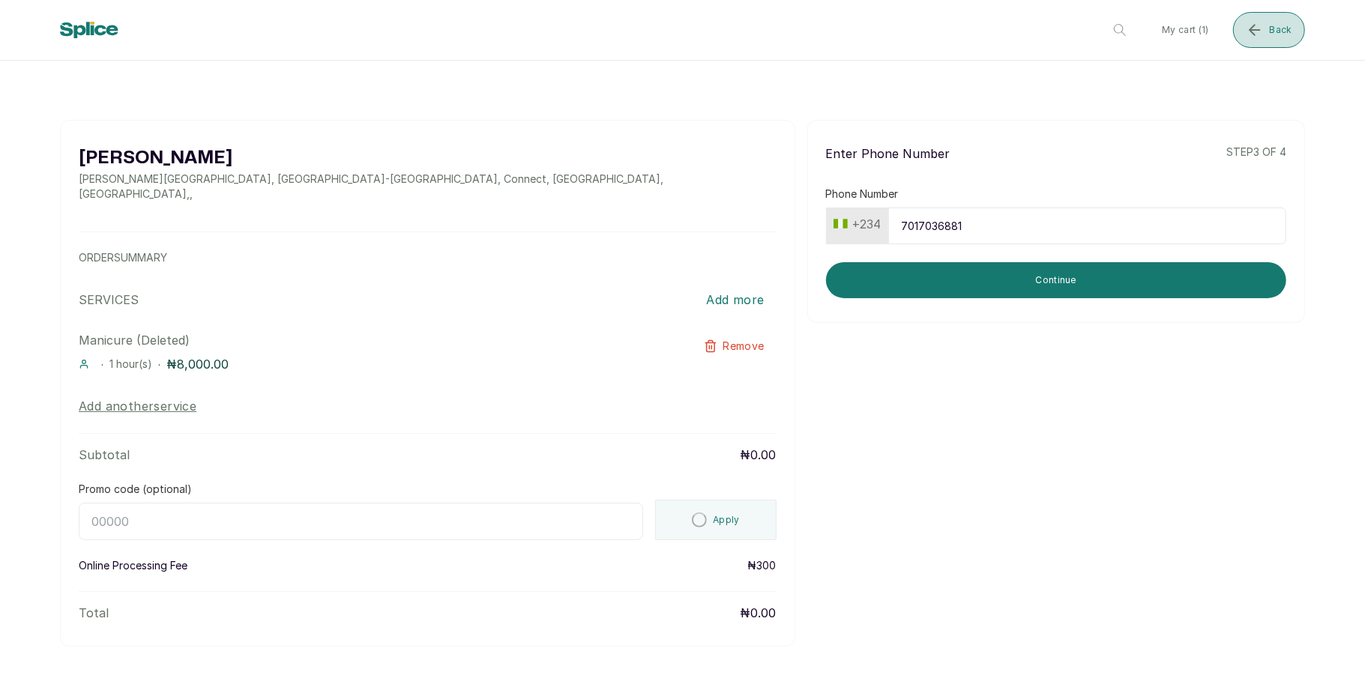
click at [1274, 34] on span "Back" at bounding box center [1281, 30] width 22 height 12
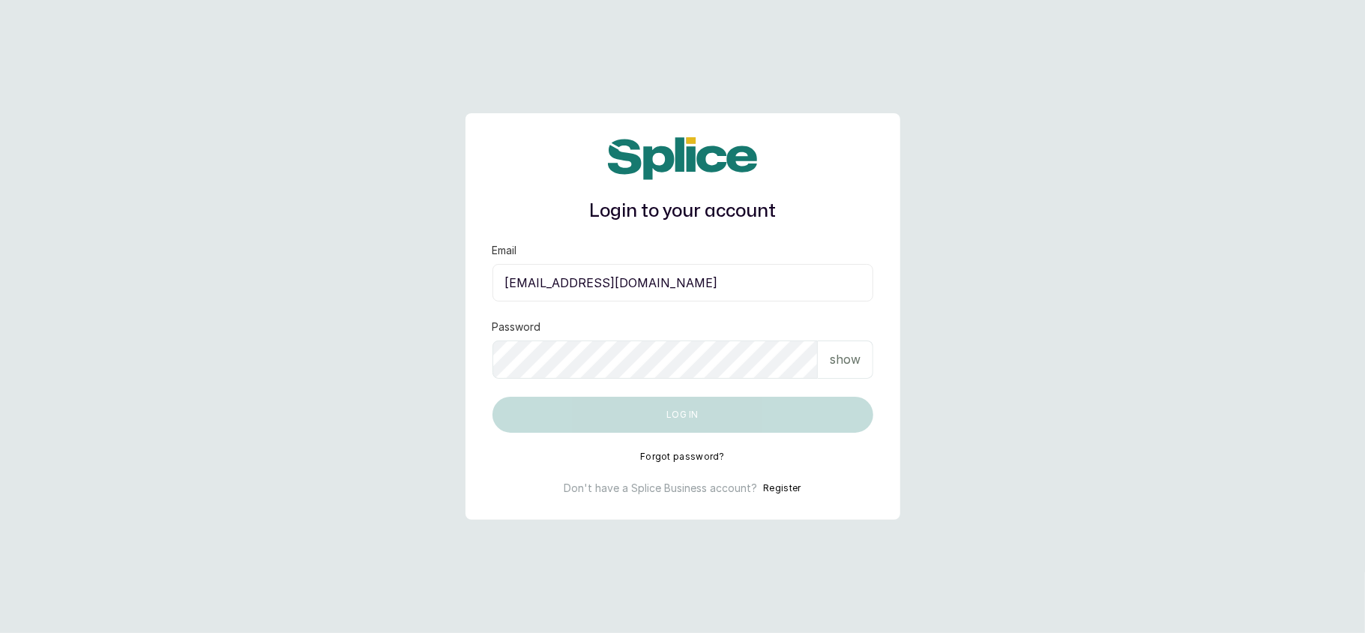
type input "layo@withsplice.com"
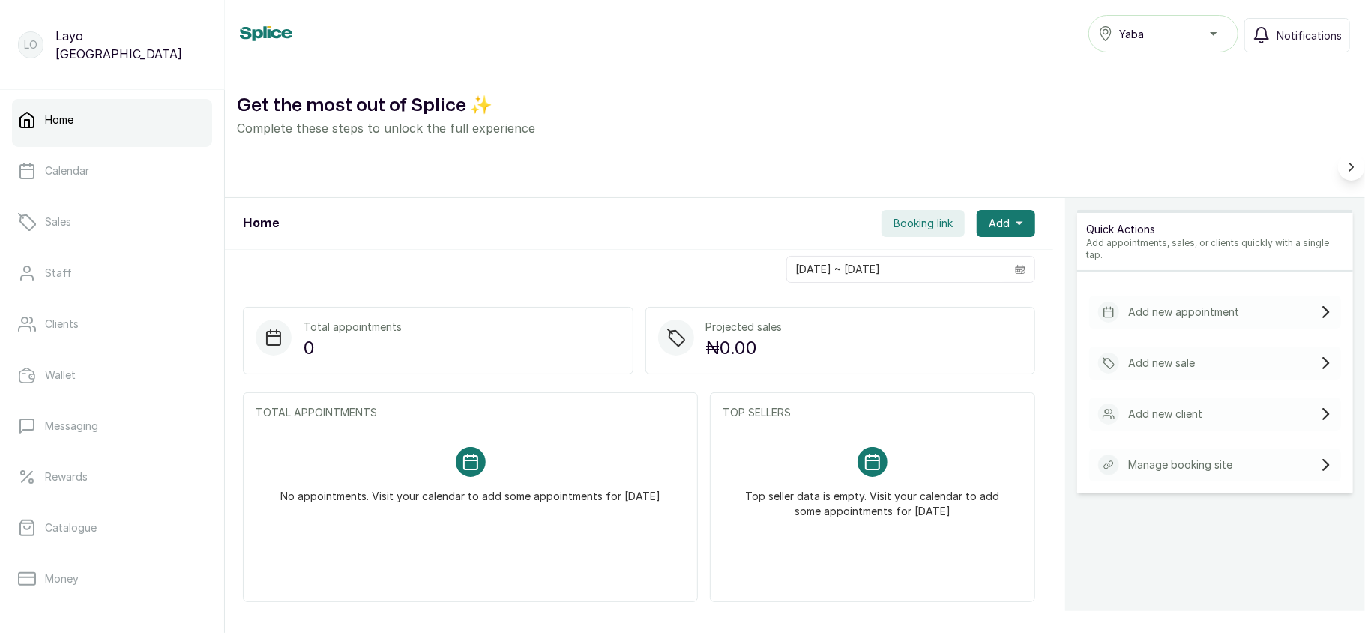
click at [1204, 93] on h2 "Get the most out of Splice ✨" at bounding box center [795, 105] width 1116 height 27
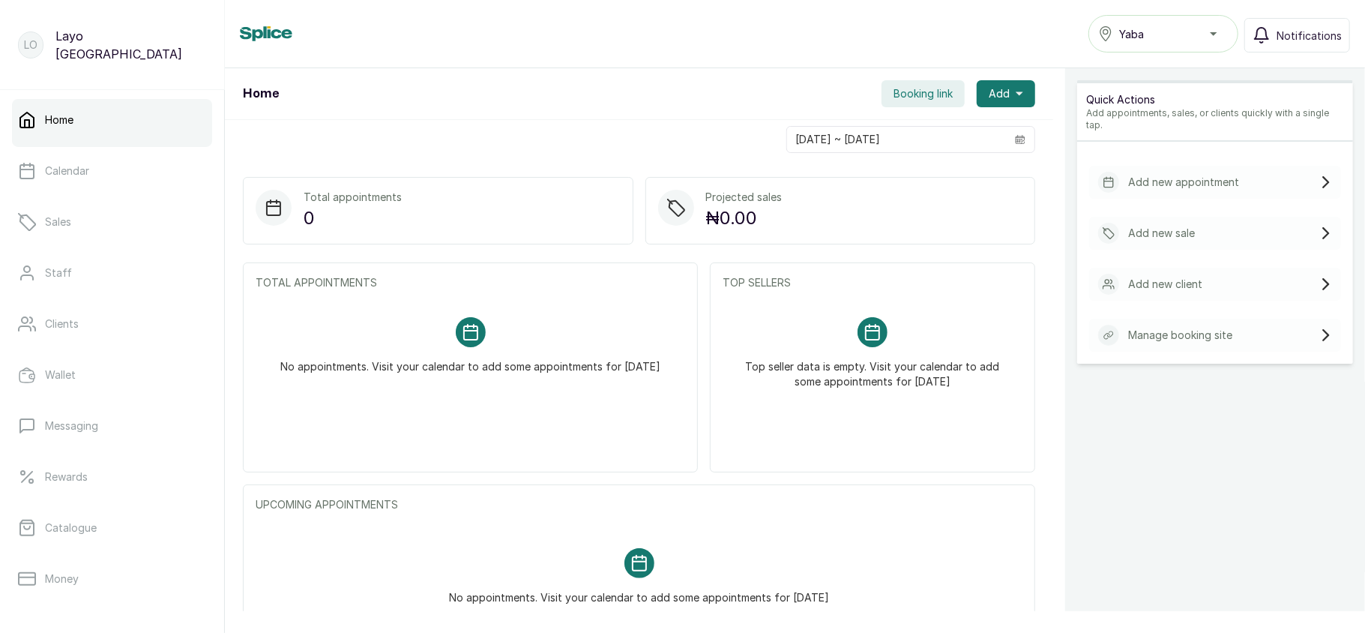
click at [915, 99] on span "Booking link" at bounding box center [923, 93] width 59 height 15
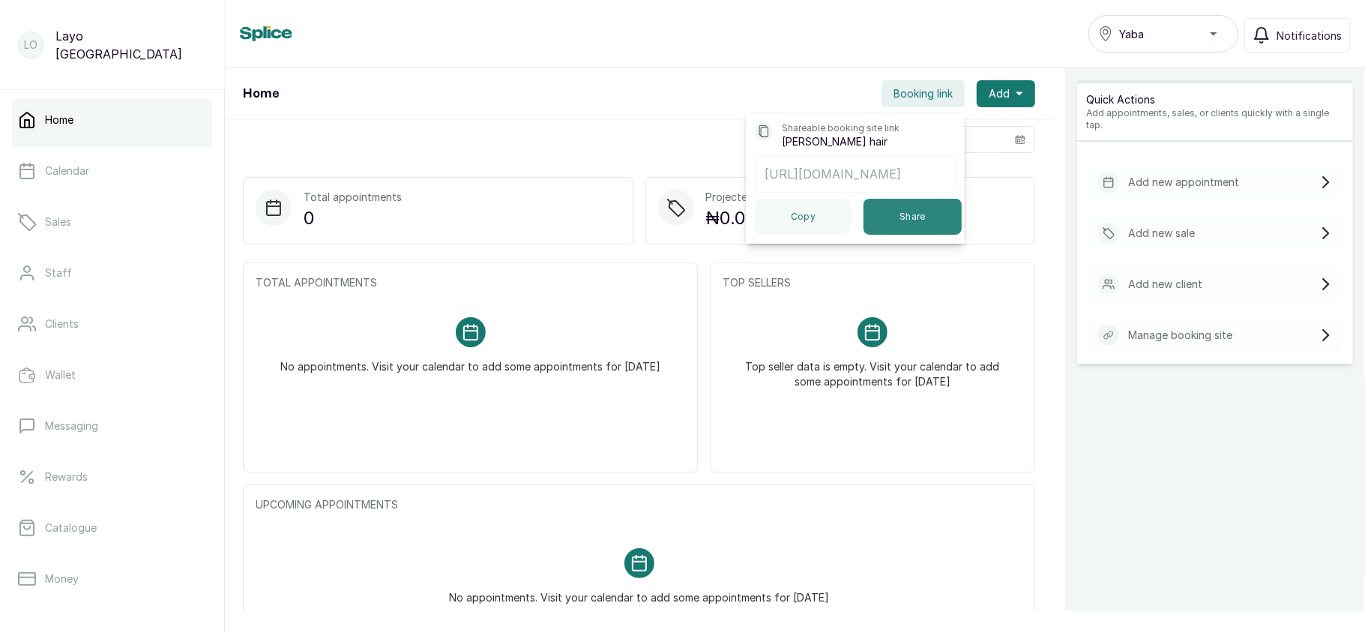
click at [906, 229] on button "Share" at bounding box center [913, 217] width 98 height 36
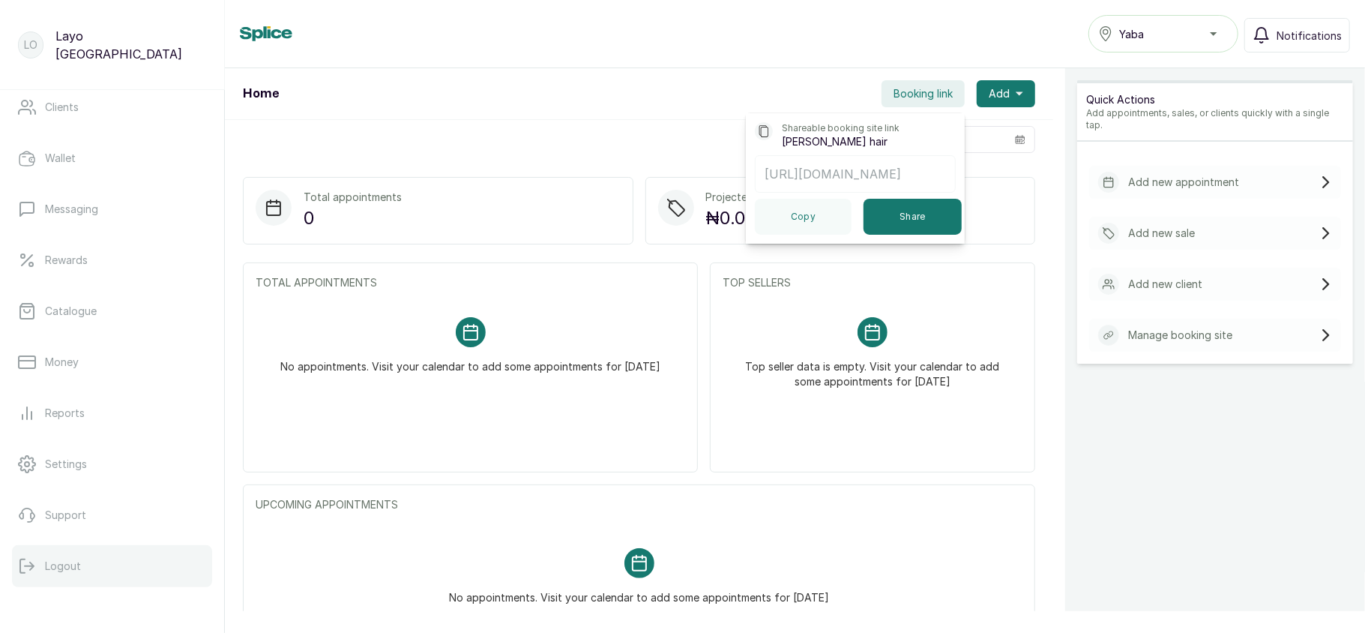
click at [67, 555] on button "Logout" at bounding box center [112, 566] width 200 height 42
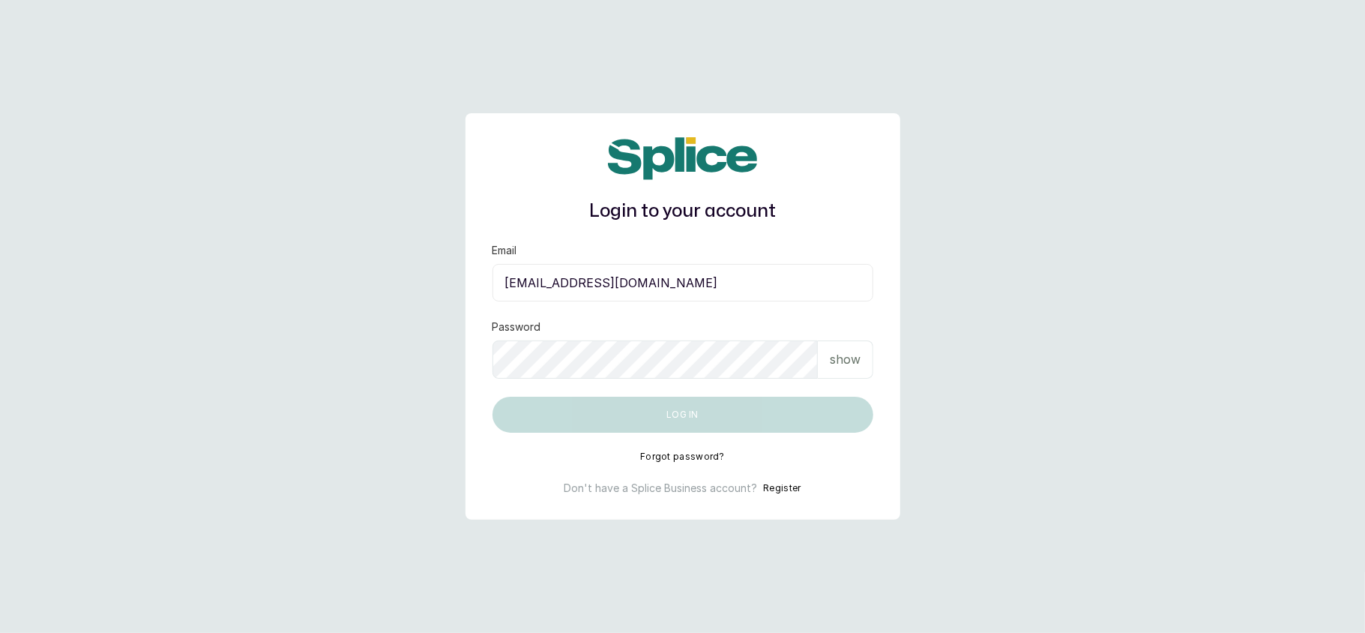
type input "[EMAIL_ADDRESS][DOMAIN_NAME]"
click at [861, 352] on div "show" at bounding box center [845, 359] width 55 height 38
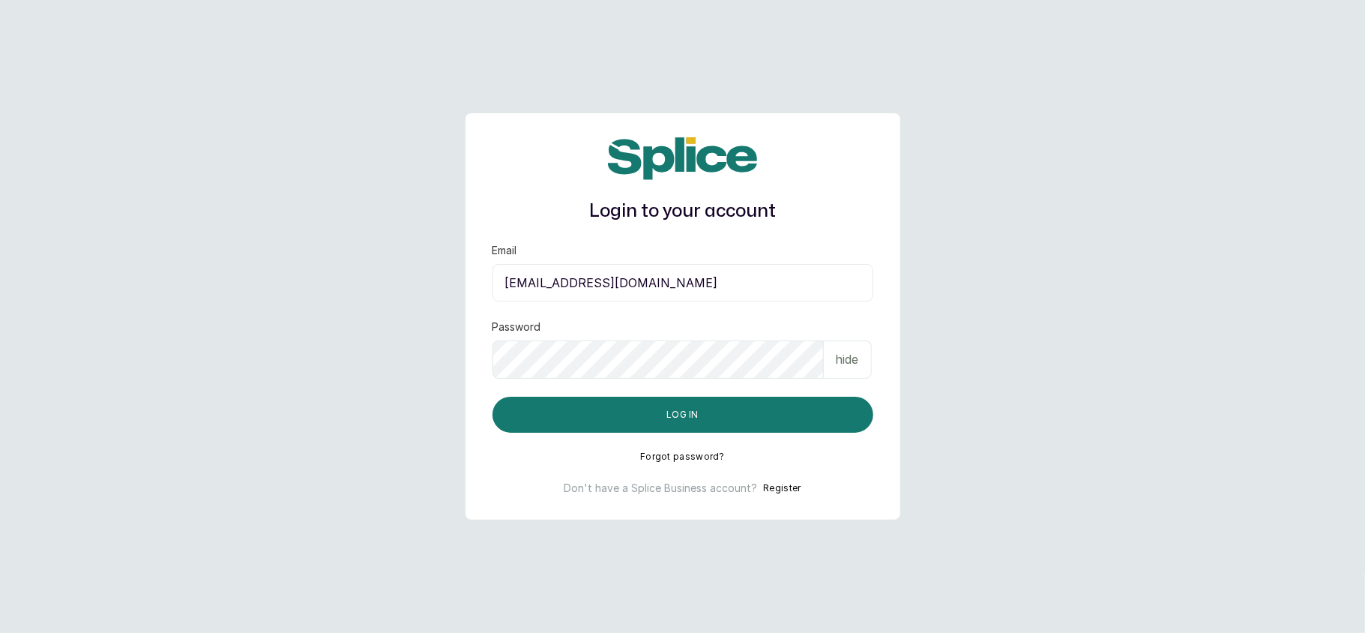
click at [757, 390] on form "Email hellosarolagos@gmail.com Password hide Log in" at bounding box center [683, 338] width 381 height 190
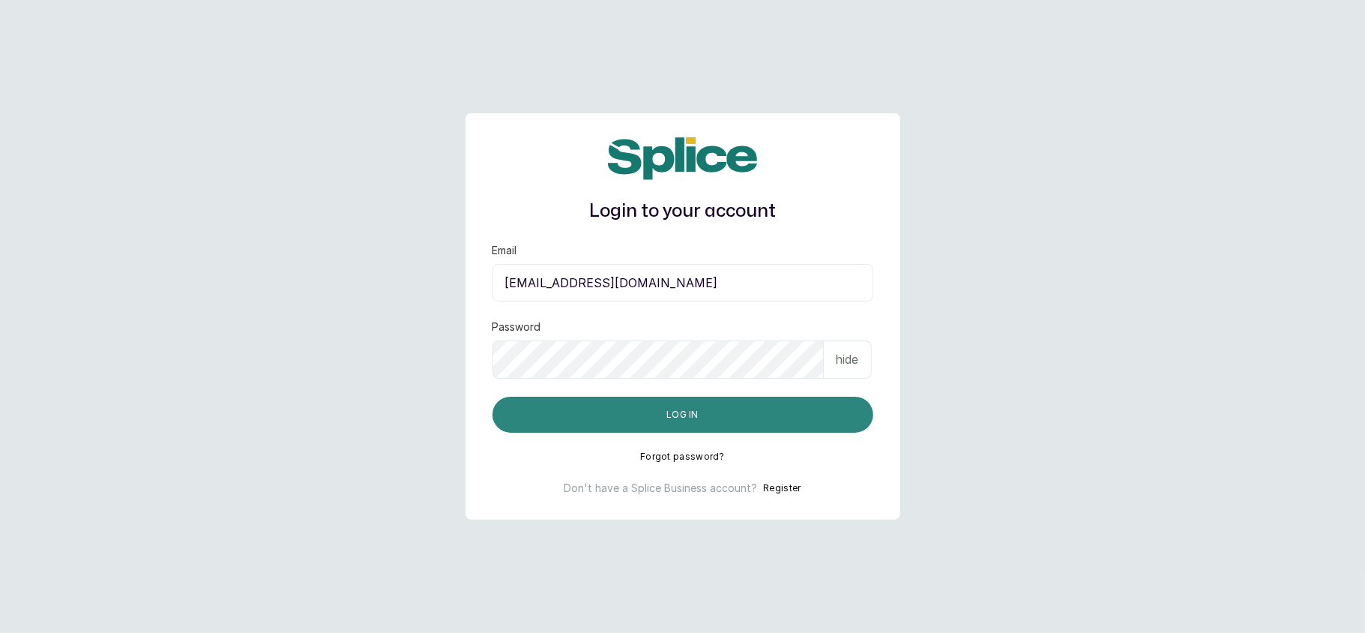
click at [753, 415] on button "Log in" at bounding box center [683, 415] width 381 height 36
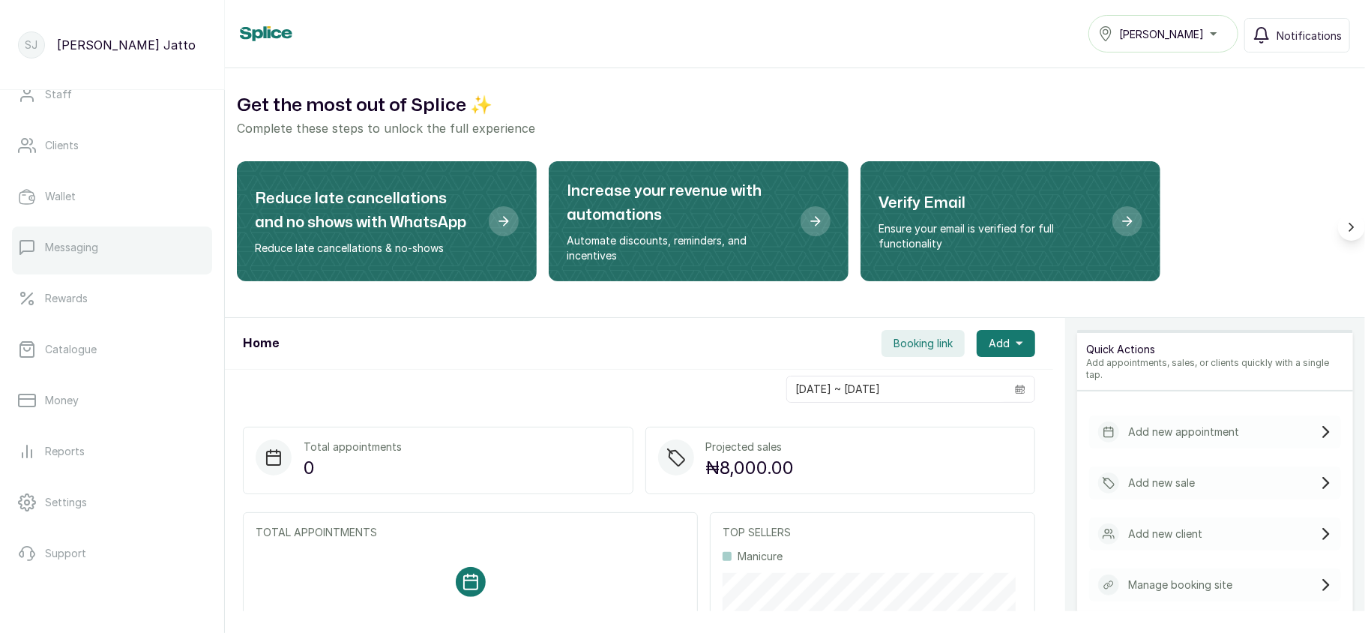
scroll to position [217, 0]
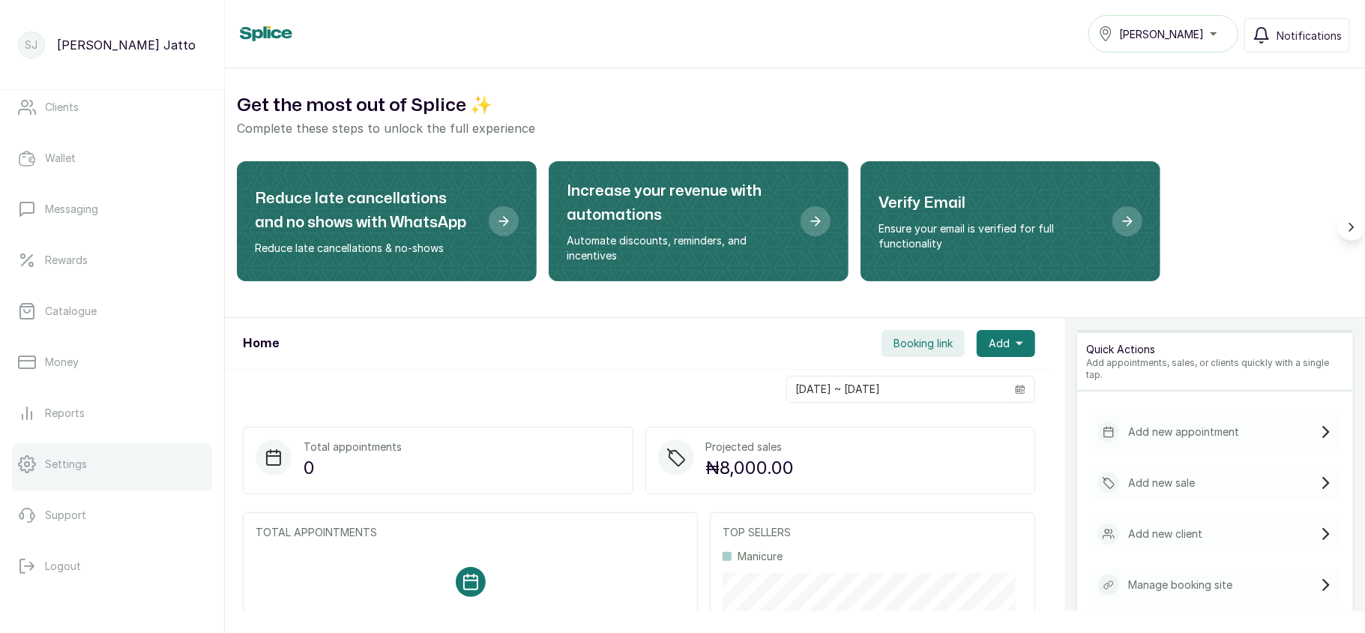
click at [112, 469] on link "Settings" at bounding box center [112, 464] width 200 height 42
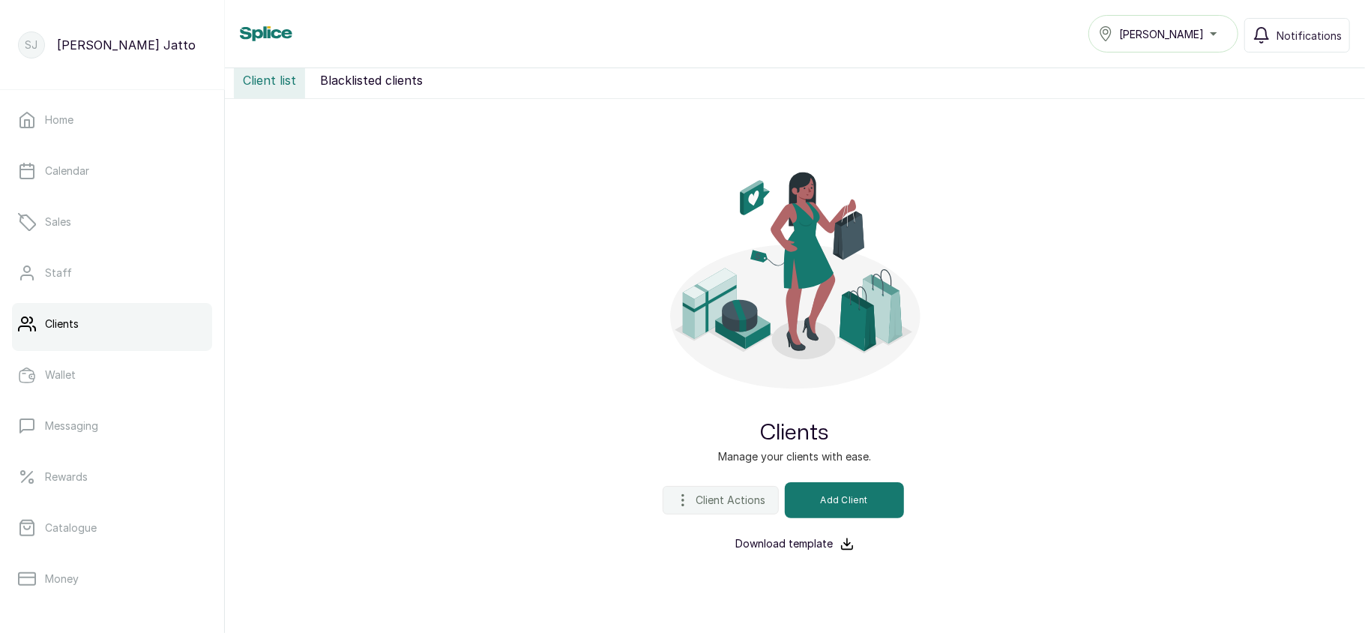
scroll to position [159, 0]
click at [696, 499] on span "Client Actions" at bounding box center [731, 500] width 70 height 15
click at [1200, 37] on div "[PERSON_NAME]" at bounding box center [1163, 34] width 130 height 18
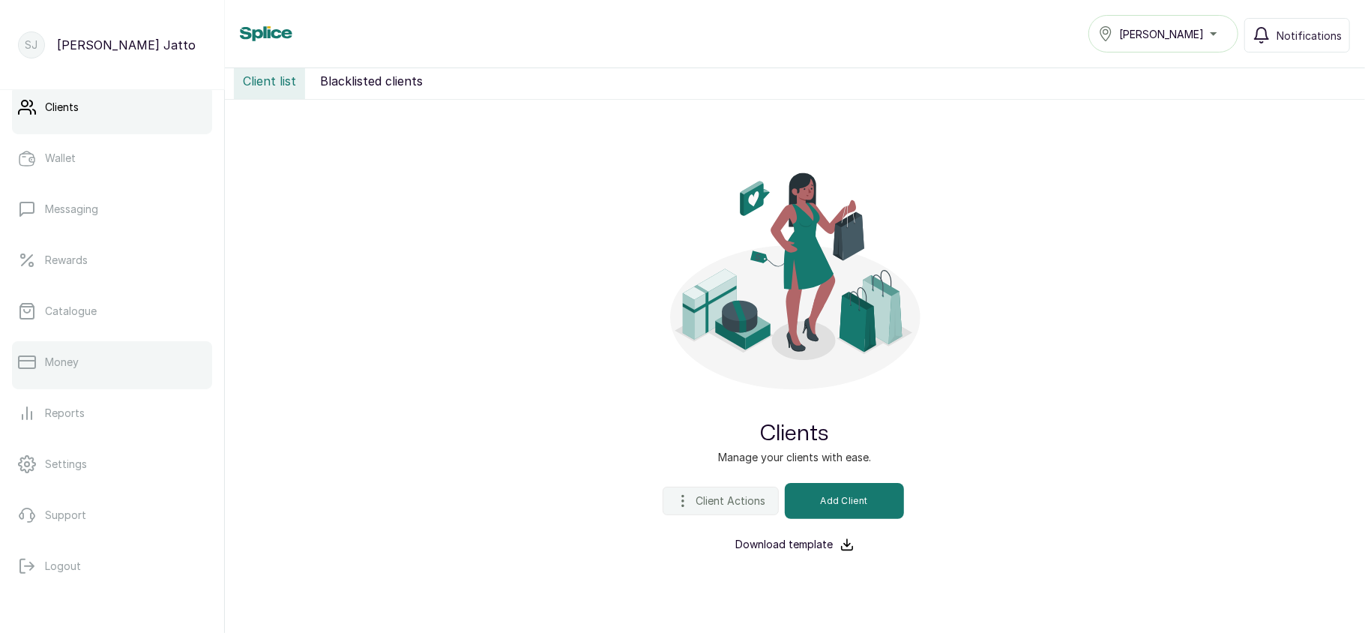
scroll to position [0, 0]
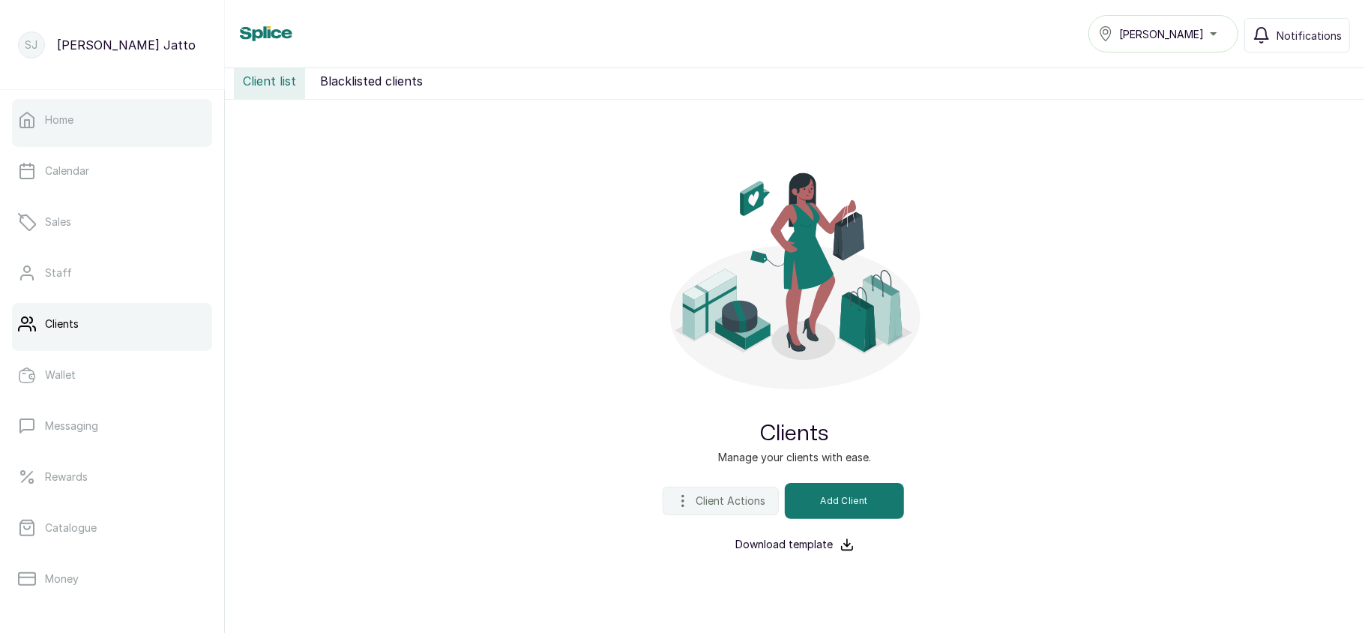
click at [121, 145] on div at bounding box center [112, 144] width 200 height 6
click at [58, 117] on p "Home" at bounding box center [59, 119] width 28 height 15
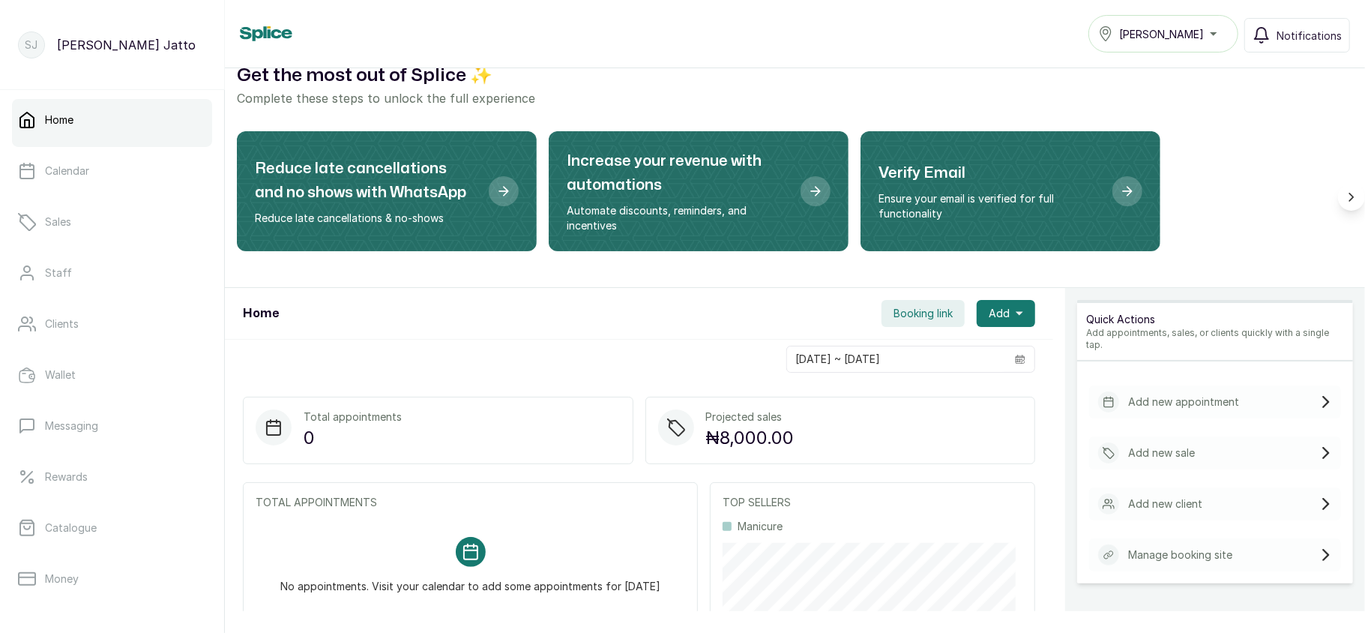
scroll to position [79, 0]
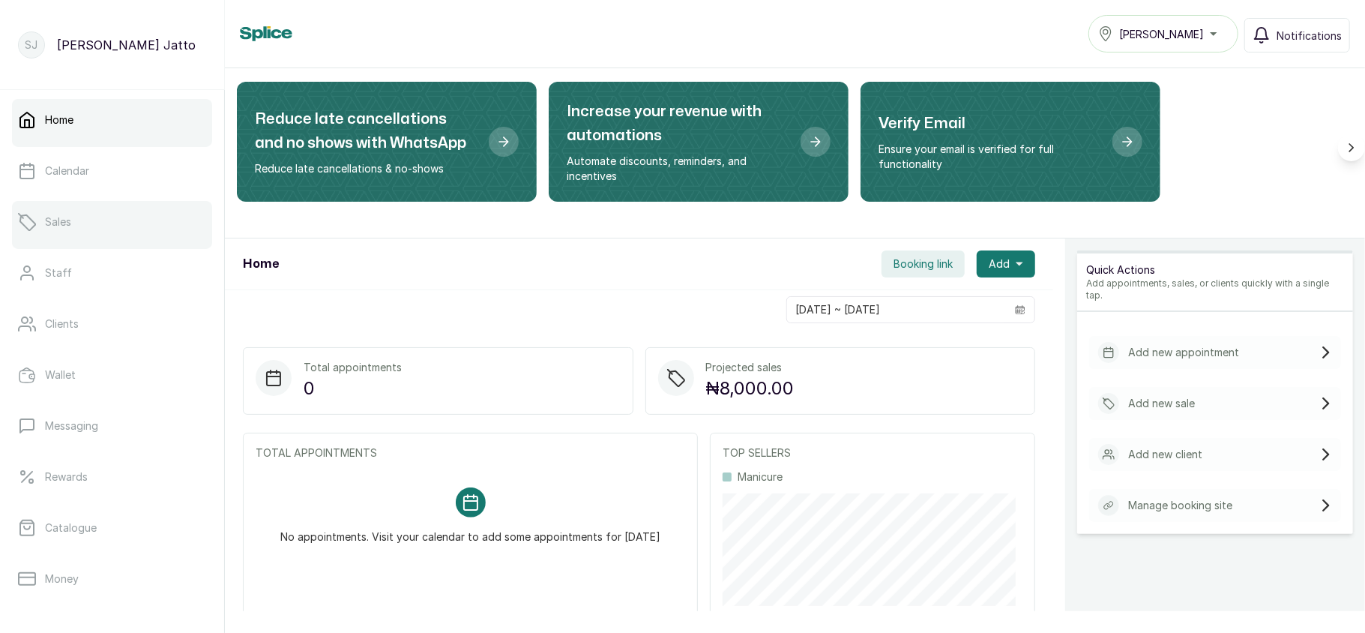
click at [64, 237] on link "Sales" at bounding box center [112, 222] width 200 height 42
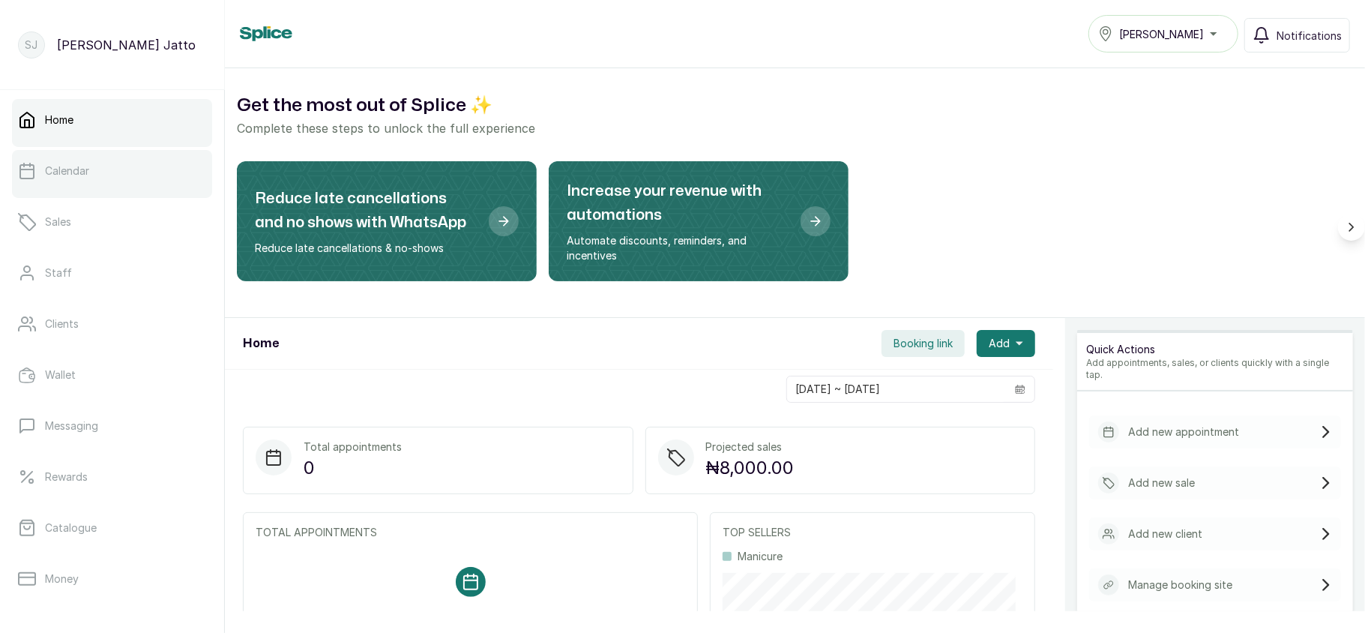
click at [108, 187] on link "Calendar" at bounding box center [112, 171] width 200 height 42
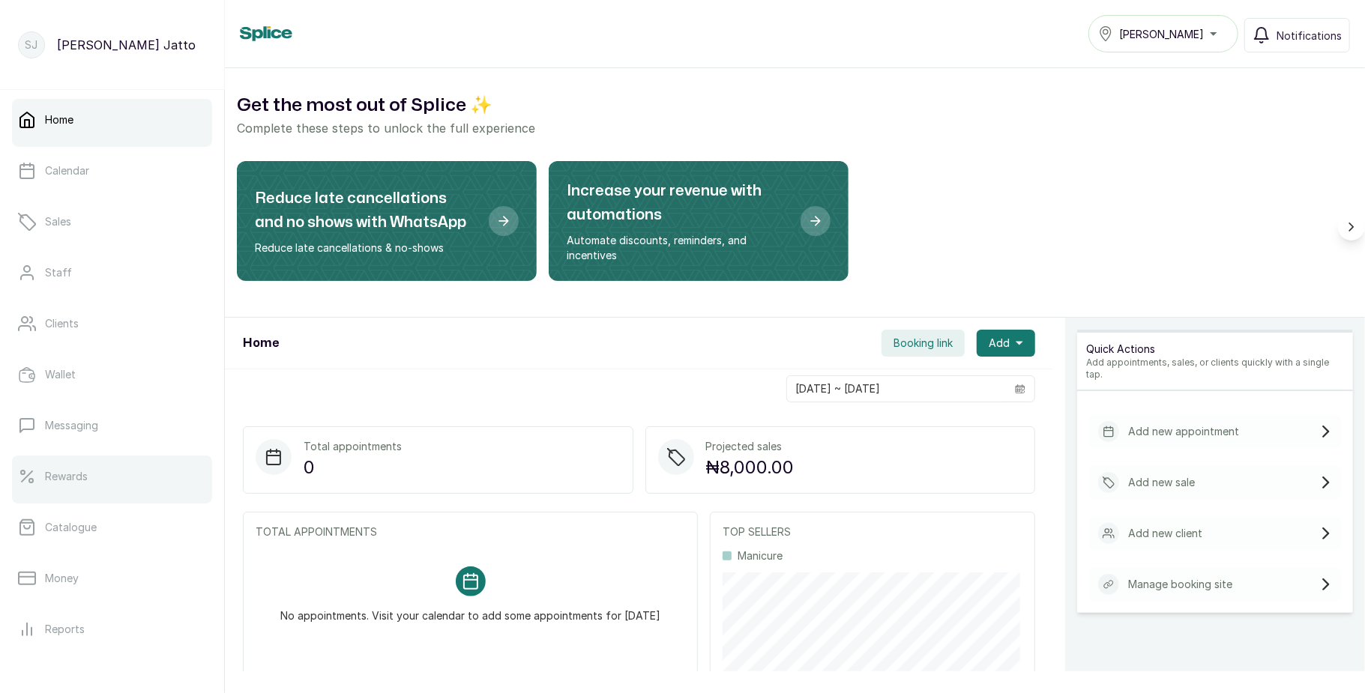
click at [76, 493] on link "Rewards" at bounding box center [112, 477] width 200 height 42
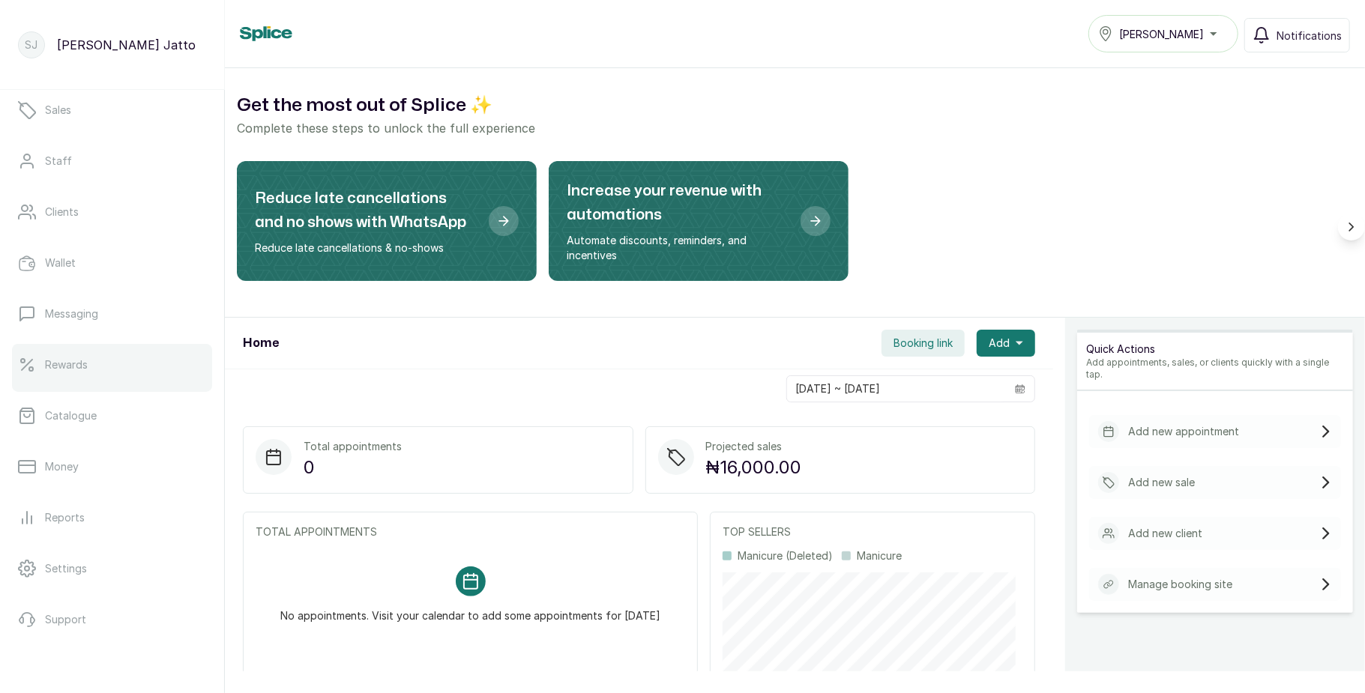
scroll to position [168, 0]
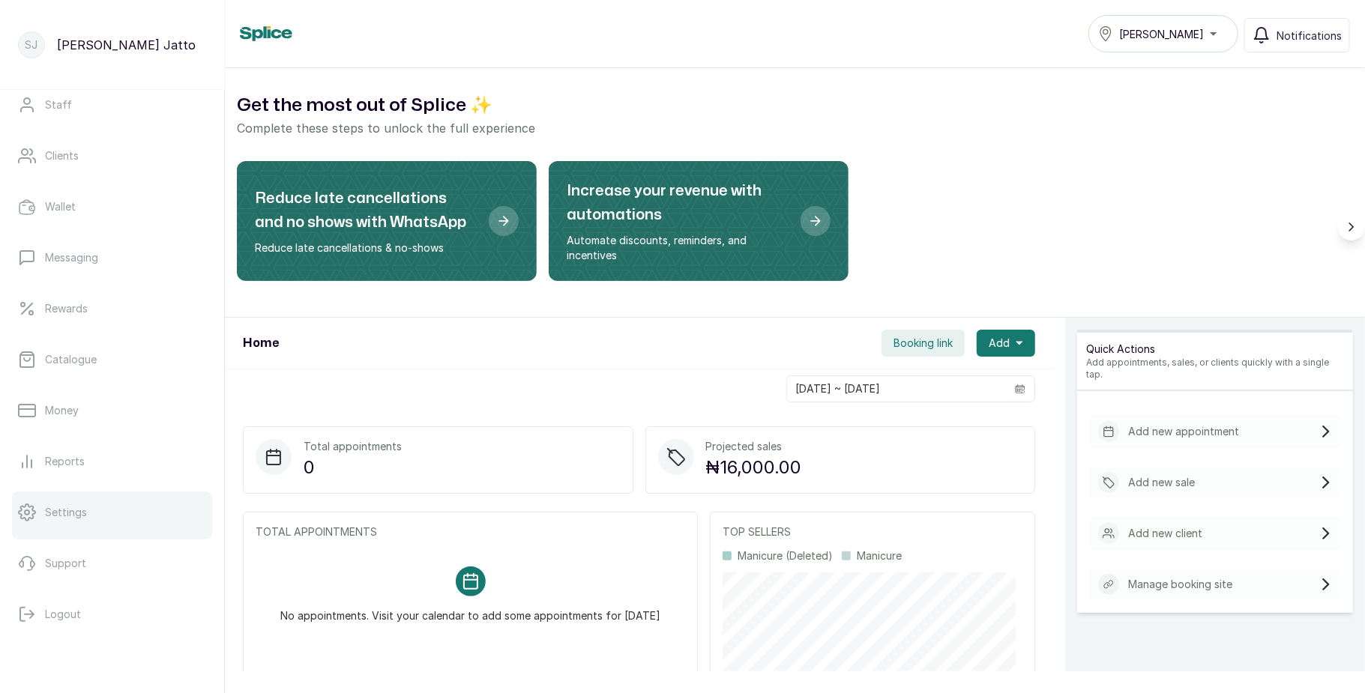
click at [88, 504] on link "Settings" at bounding box center [112, 513] width 200 height 42
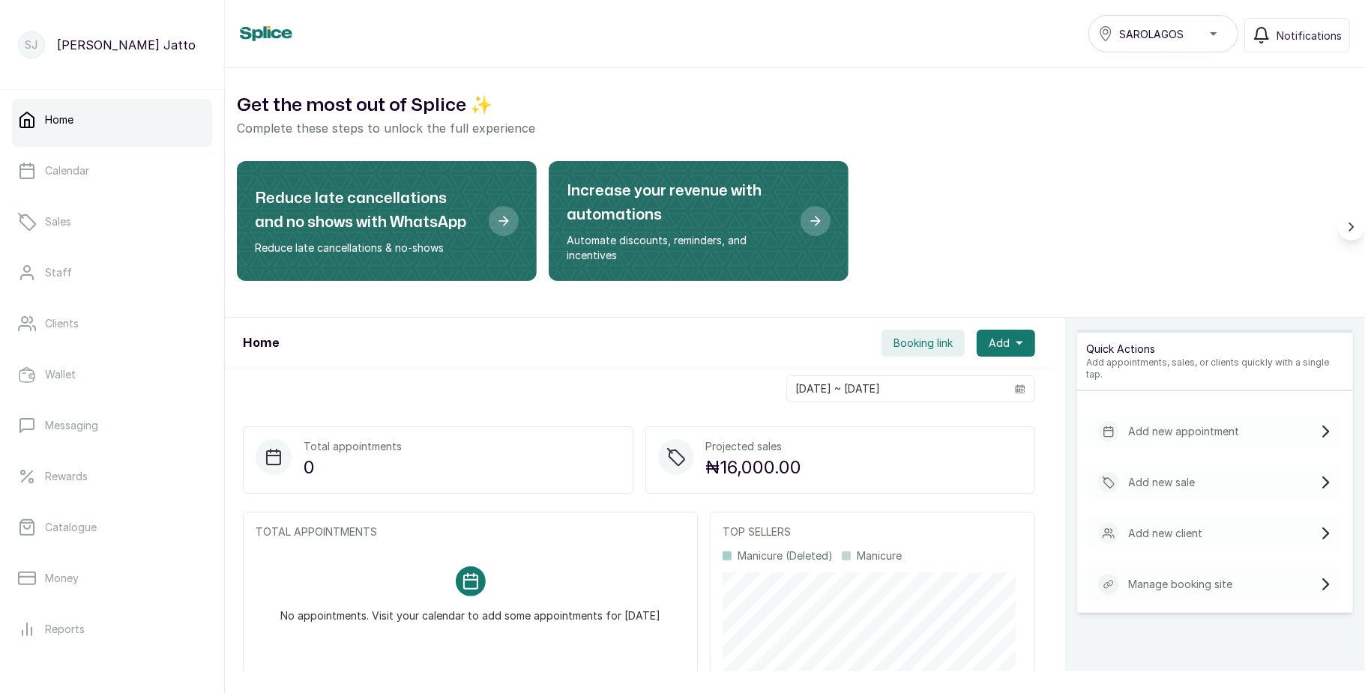
scroll to position [168, 0]
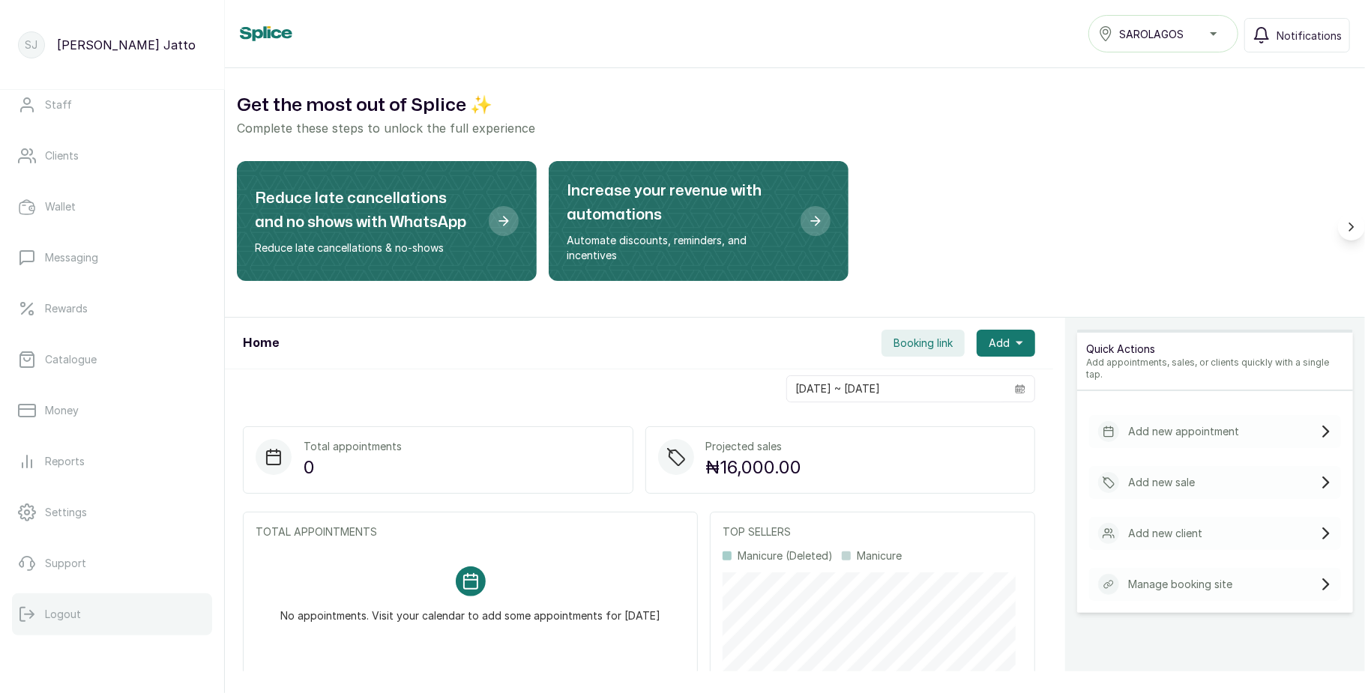
click at [93, 610] on button "Logout" at bounding box center [112, 615] width 200 height 42
